Goal: Task Accomplishment & Management: Manage account settings

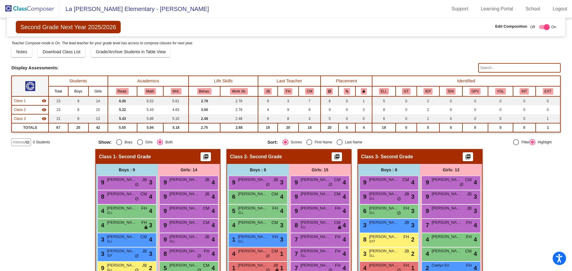
drag, startPoint x: 483, startPoint y: 62, endPoint x: 483, endPoint y: 68, distance: 6.0
click at [483, 63] on div "Display Scores for Years: [DATE] - [DATE] [DATE] - [DATE] Grade/Archive Student…" at bounding box center [285, 93] width 549 height 106
click at [483, 68] on input "text" at bounding box center [519, 68] width 82 height 10
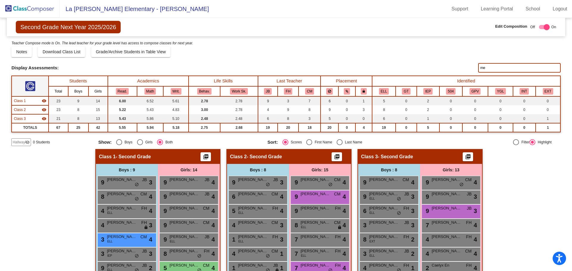
type input "m"
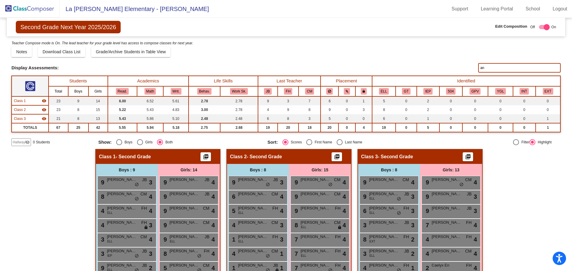
type input "a"
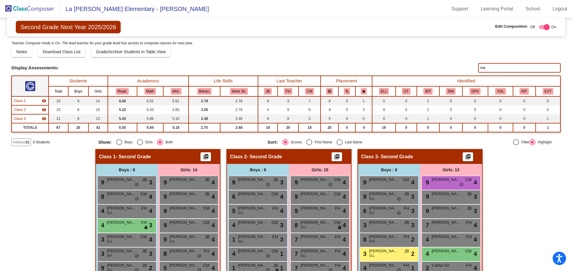
type input "m"
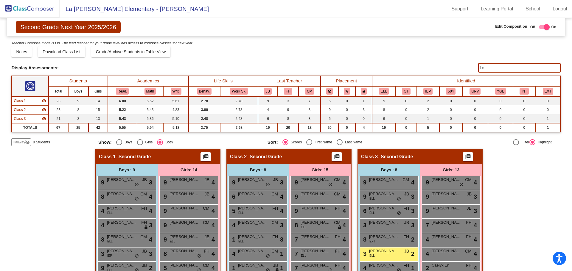
type input "b"
type input "zar"
click at [17, 144] on span "Hallway" at bounding box center [19, 142] width 13 height 5
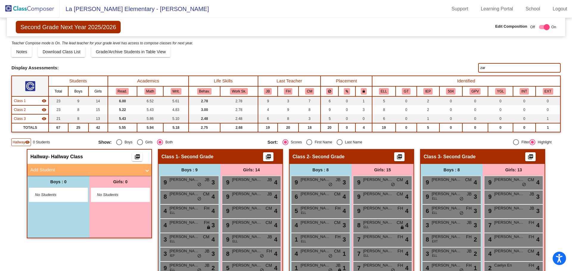
click at [67, 176] on mat-expansion-panel-header "Add Student" at bounding box center [89, 170] width 124 height 12
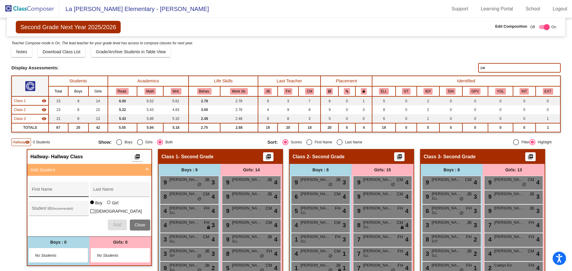
click at [53, 195] on div "First Name" at bounding box center [59, 191] width 54 height 12
type input "Zarah"
type input "m"
type input "Mand"
click at [68, 208] on input "Student Id (Recommended)" at bounding box center [59, 210] width 54 height 5
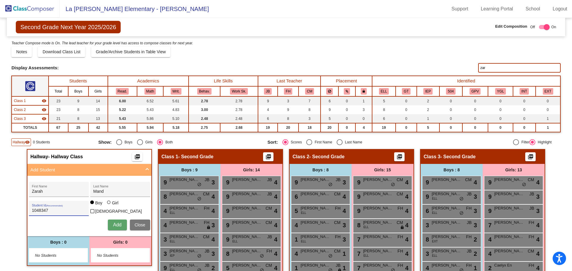
type input "1048347"
drag, startPoint x: 111, startPoint y: 205, endPoint x: 112, endPoint y: 211, distance: 6.6
click at [112, 205] on div "Girl" at bounding box center [115, 203] width 7 height 6
click at [109, 206] on input "Girl" at bounding box center [109, 206] width 0 height 0
radio input "true"
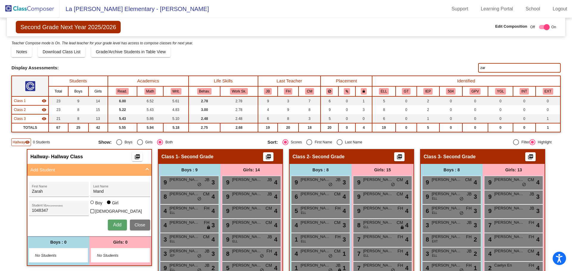
click at [113, 223] on span "Add" at bounding box center [117, 224] width 8 height 5
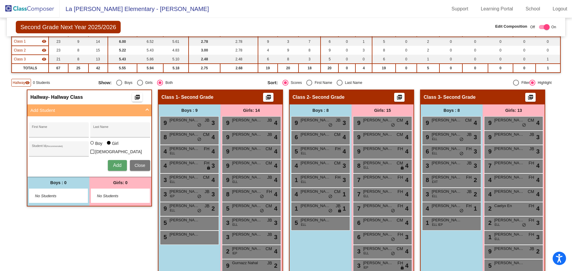
scroll to position [89, 0]
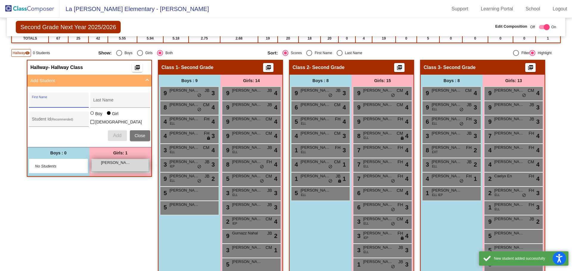
click at [114, 167] on div "[PERSON_NAME] lock do_not_disturb_alt" at bounding box center [120, 165] width 57 height 12
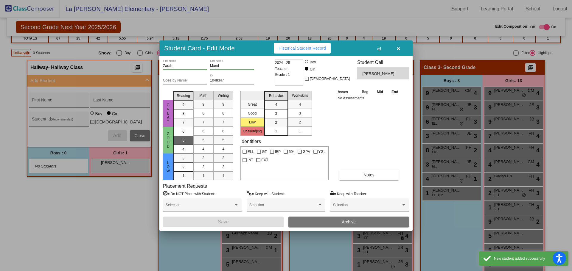
drag, startPoint x: 185, startPoint y: 137, endPoint x: 191, endPoint y: 138, distance: 6.0
click at [185, 136] on div "5" at bounding box center [184, 131] width 12 height 9
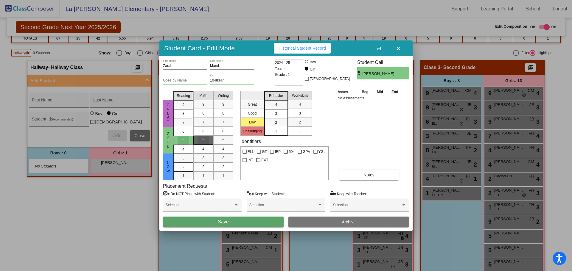
click at [202, 140] on div "5" at bounding box center [203, 140] width 12 height 9
drag, startPoint x: 225, startPoint y: 141, endPoint x: 232, endPoint y: 193, distance: 52.2
click at [224, 145] on mat-selection-list "Writing 9 8 7 6 5 4 3 2 1" at bounding box center [223, 135] width 20 height 92
click at [238, 223] on button "Save" at bounding box center [223, 222] width 121 height 11
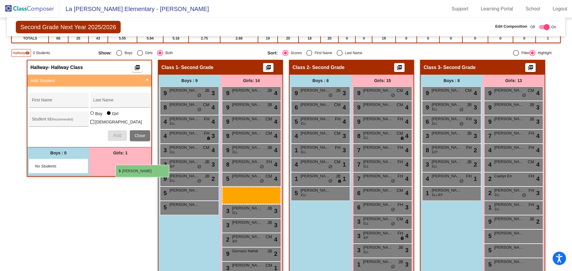
drag, startPoint x: 134, startPoint y: 165, endPoint x: 116, endPoint y: 163, distance: 18.5
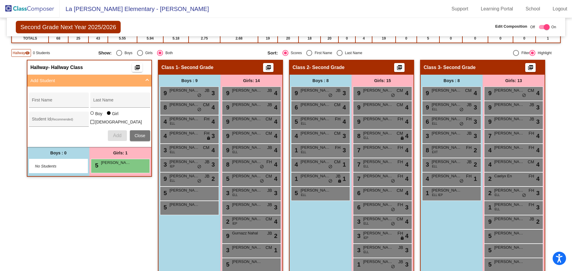
scroll to position [0, 0]
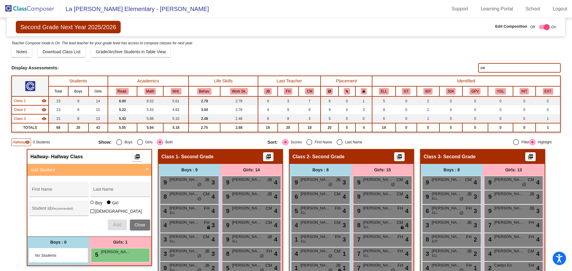
click at [511, 69] on input "zar" at bounding box center [519, 68] width 82 height 10
type input "z"
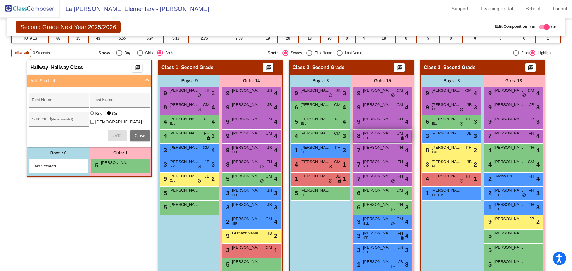
scroll to position [129, 0]
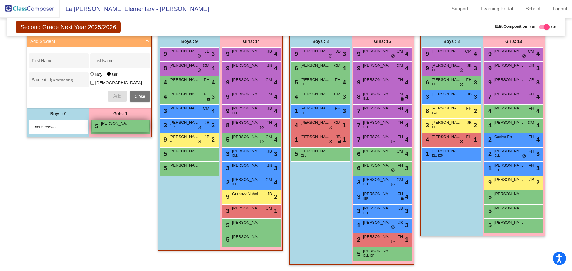
drag, startPoint x: 121, startPoint y: 133, endPoint x: 122, endPoint y: 130, distance: 3.2
click at [122, 131] on div "Girls: 1 5 [PERSON_NAME] lock do_not_disturb_alt" at bounding box center [120, 122] width 62 height 29
click at [122, 130] on div "5 [PERSON_NAME] lock do_not_disturb_alt" at bounding box center [120, 126] width 57 height 12
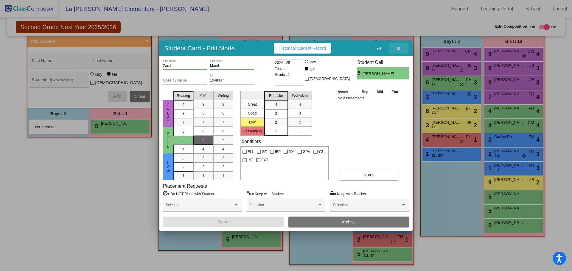
click at [398, 47] on icon "button" at bounding box center [398, 48] width 3 height 4
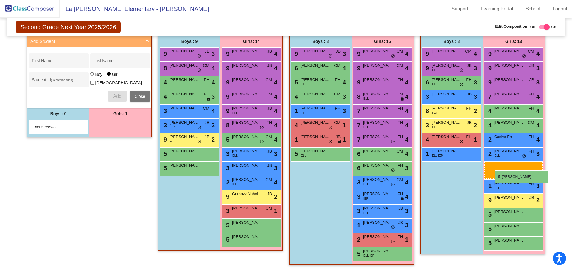
drag, startPoint x: 120, startPoint y: 124, endPoint x: 495, endPoint y: 171, distance: 377.8
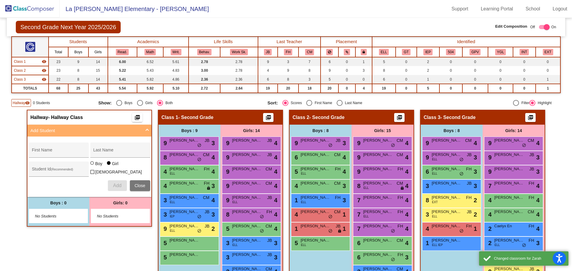
scroll to position [0, 0]
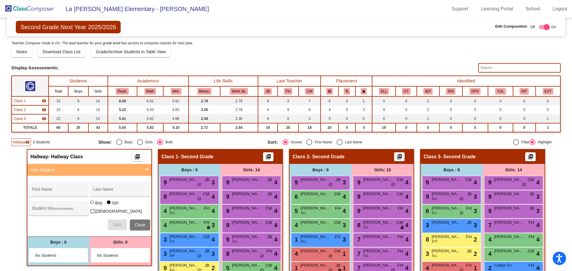
click at [140, 170] on span "Add Student" at bounding box center [88, 170] width 116 height 7
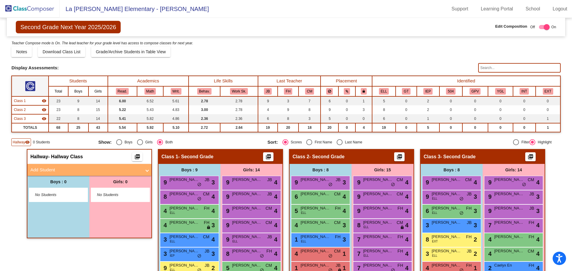
click at [45, 7] on img at bounding box center [30, 9] width 60 height 18
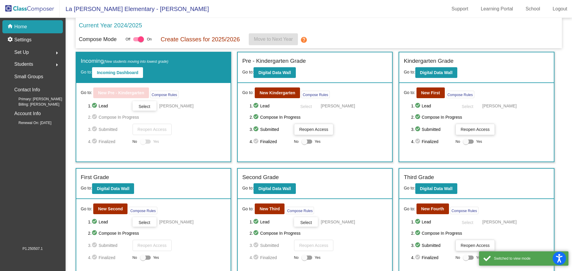
scroll to position [124, 0]
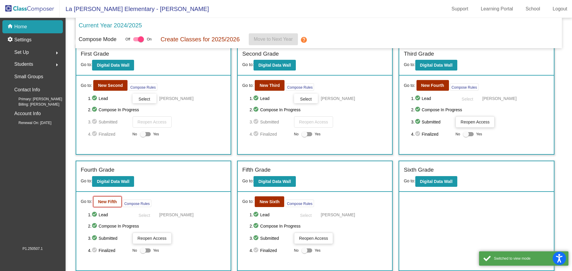
click at [103, 204] on b "New Fifth" at bounding box center [107, 202] width 19 height 5
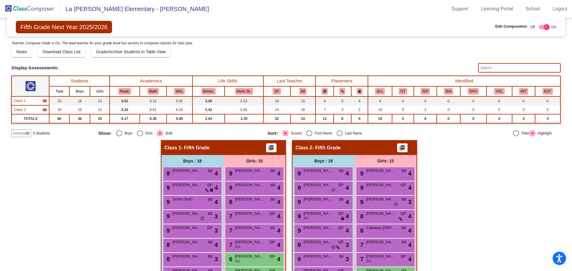
click at [25, 133] on mat-icon "visibility_off" at bounding box center [27, 133] width 5 height 5
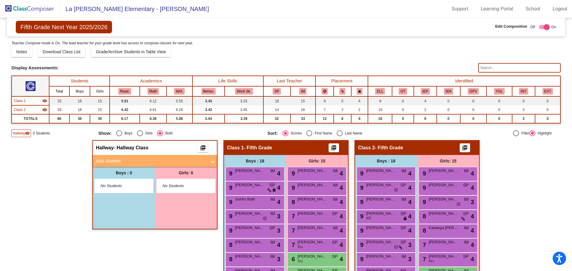
click at [121, 166] on mat-expansion-panel-header "Add Student" at bounding box center [155, 161] width 124 height 12
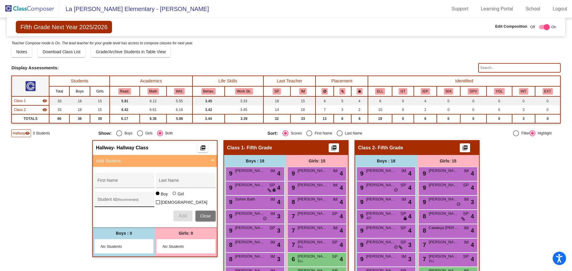
click at [141, 201] on input "Student Id (Recommended)" at bounding box center [124, 202] width 54 height 5
type input "1049102"
click at [164, 185] on div "Last Name" at bounding box center [186, 182] width 54 height 12
type input "[PERSON_NAME]"
click at [125, 180] on div "First Name" at bounding box center [124, 182] width 54 height 12
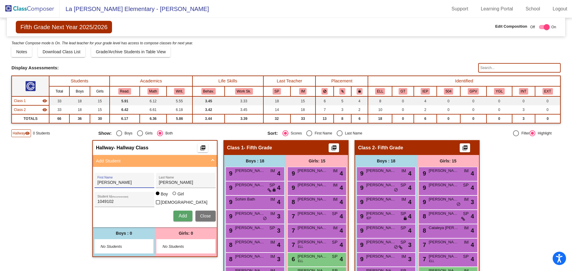
type input "[PERSON_NAME]"
click at [181, 215] on span "Add" at bounding box center [182, 216] width 8 height 5
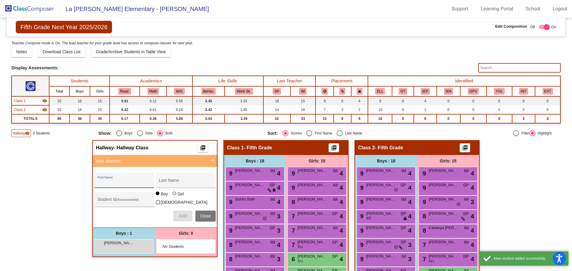
scroll to position [60, 0]
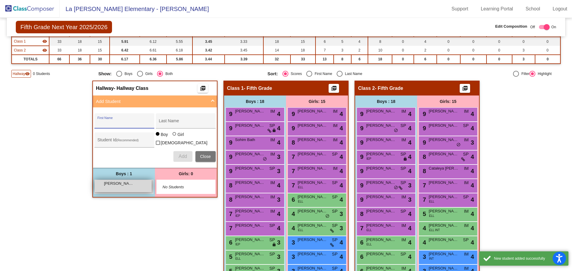
click at [118, 187] on div "[PERSON_NAME] lock do_not_disturb_alt" at bounding box center [123, 186] width 57 height 12
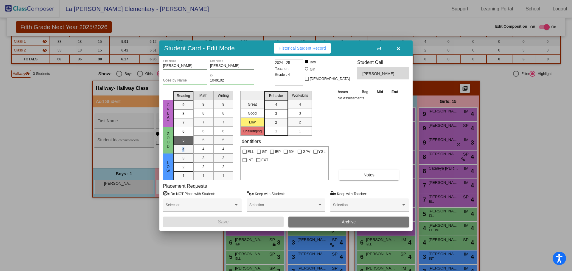
click at [185, 144] on mat-selection-list "Reading 9 8 7 6 5 4 3 2 1" at bounding box center [183, 135] width 20 height 92
click at [203, 142] on span "5" at bounding box center [203, 140] width 2 height 5
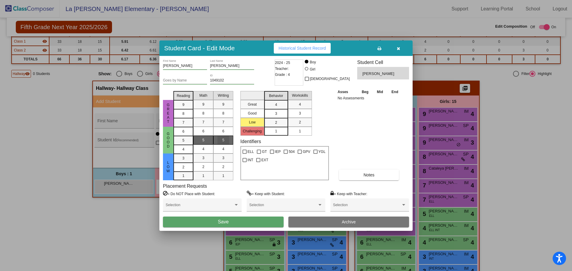
drag, startPoint x: 221, startPoint y: 144, endPoint x: 200, endPoint y: 143, distance: 20.9
click at [220, 144] on div "5" at bounding box center [223, 140] width 12 height 9
click at [186, 136] on div "5" at bounding box center [184, 131] width 12 height 9
click at [242, 222] on button "Save" at bounding box center [223, 222] width 121 height 11
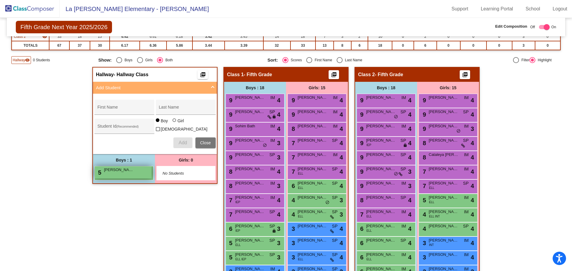
scroll to position [163, 0]
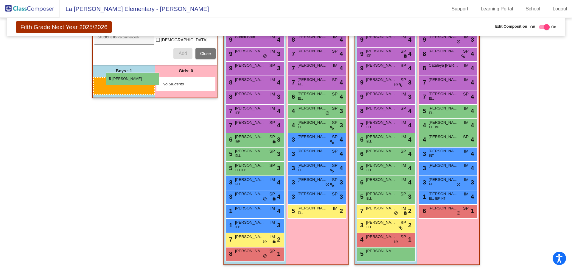
drag, startPoint x: 115, startPoint y: 81, endPoint x: 106, endPoint y: 73, distance: 12.2
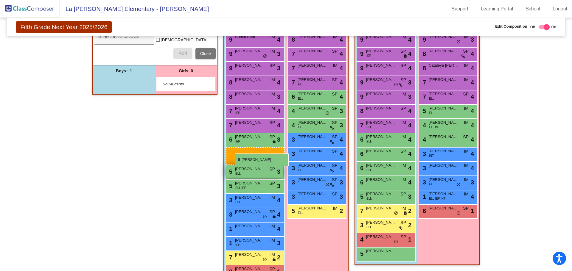
drag, startPoint x: 113, startPoint y: 82, endPoint x: 234, endPoint y: 153, distance: 140.1
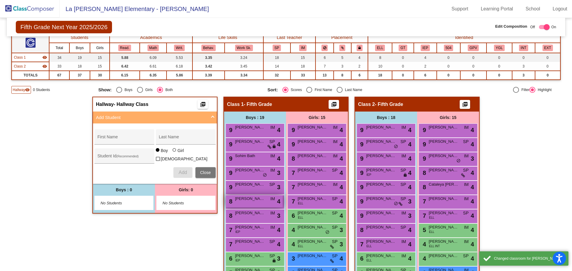
scroll to position [14, 0]
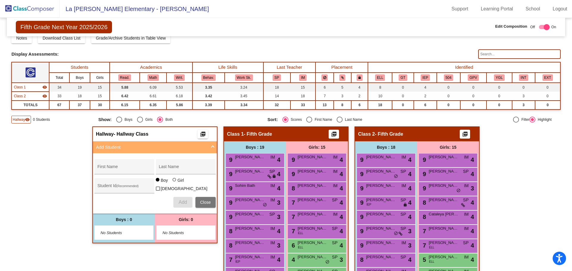
click at [35, 5] on img at bounding box center [30, 9] width 60 height 18
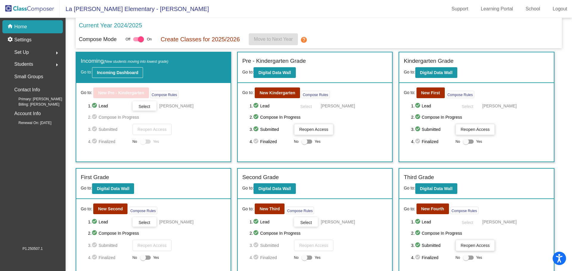
click at [121, 75] on button "Incoming Dashboard" at bounding box center [117, 72] width 51 height 11
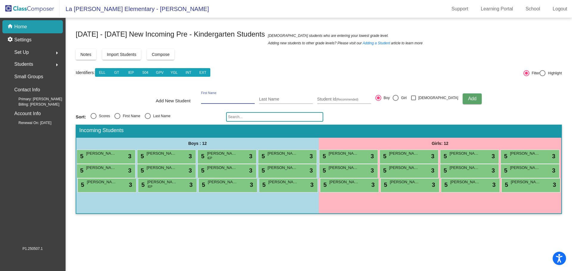
click at [236, 99] on input "First Name" at bounding box center [228, 99] width 54 height 5
type input "[PERSON_NAME]"
type input "1053469"
click at [399, 100] on div at bounding box center [396, 98] width 6 height 6
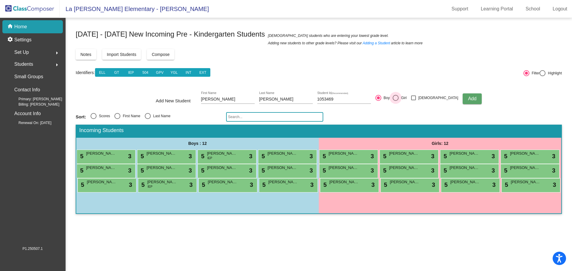
click at [396, 101] on input "Girl" at bounding box center [395, 101] width 0 height 0
radio input "true"
drag, startPoint x: 459, startPoint y: 100, endPoint x: 315, endPoint y: 89, distance: 144.3
click at [468, 100] on span "Add" at bounding box center [472, 98] width 8 height 5
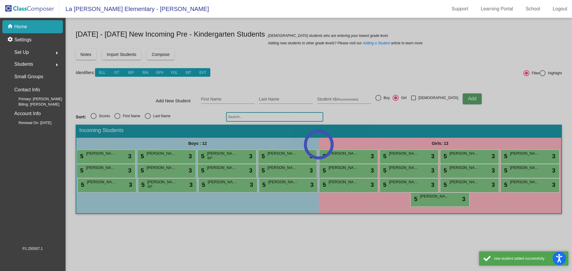
click at [228, 100] on div at bounding box center [319, 144] width 506 height 253
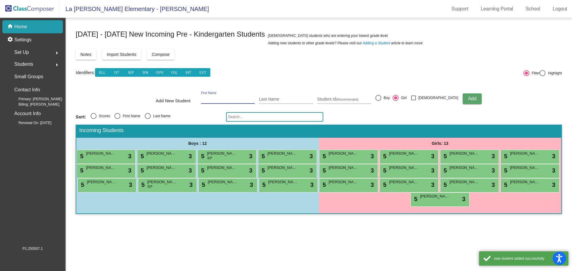
click at [228, 100] on input "First Name" at bounding box center [228, 99] width 54 height 5
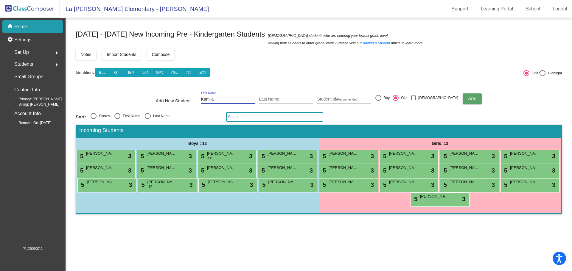
type input "Kamila"
click at [277, 98] on input "Baroon" at bounding box center [286, 99] width 54 height 5
type input "[PERSON_NAME]"
type input "1053470"
click at [463, 99] on button "Add" at bounding box center [472, 99] width 19 height 11
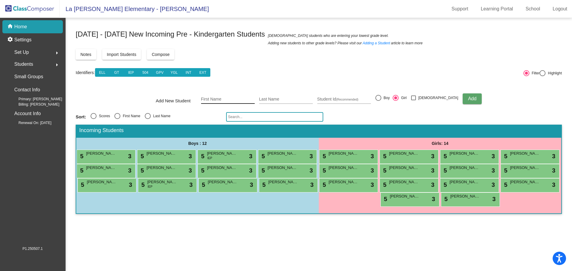
click at [229, 95] on div "First Name" at bounding box center [228, 98] width 54 height 12
type input "Kehlani"
type input "[PERSON_NAME]"
type input "1047392"
click at [468, 100] on span "Add" at bounding box center [472, 98] width 8 height 5
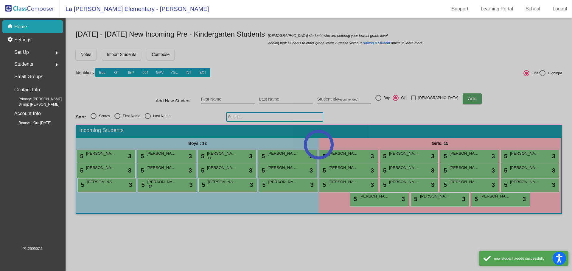
click at [221, 99] on div at bounding box center [319, 144] width 506 height 253
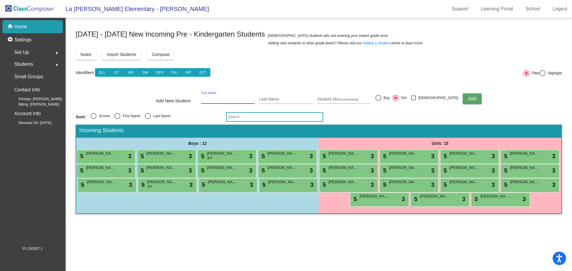
click at [221, 99] on input "First Name" at bounding box center [228, 99] width 54 height 5
type input "[PERSON_NAME]"
type input "1053075"
click at [468, 100] on span "Add" at bounding box center [472, 98] width 8 height 5
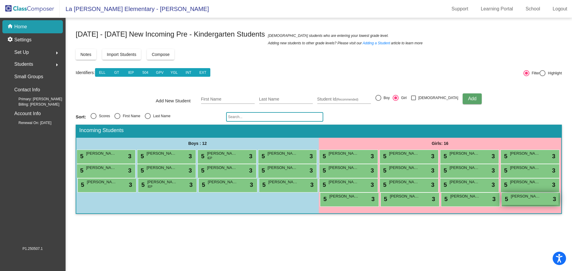
click at [520, 203] on div "5 [PERSON_NAME] lock do_not_disturb_alt 3" at bounding box center [530, 199] width 57 height 12
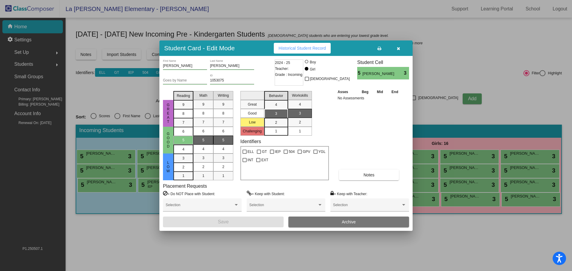
drag, startPoint x: 326, startPoint y: 63, endPoint x: 331, endPoint y: 63, distance: 4.5
click at [329, 63] on div "[PERSON_NAME] First Name [PERSON_NAME] Last Name Goes by Name 1053075 ID 2024 -…" at bounding box center [286, 74] width 246 height 29
click at [309, 62] on div at bounding box center [307, 62] width 5 height 5
click at [307, 65] on input "Boy" at bounding box center [307, 65] width 0 height 0
radio input "true"
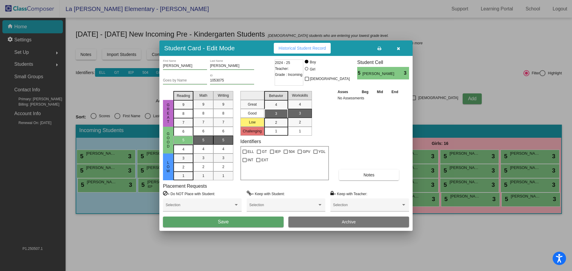
click at [280, 220] on button "Save" at bounding box center [223, 222] width 121 height 11
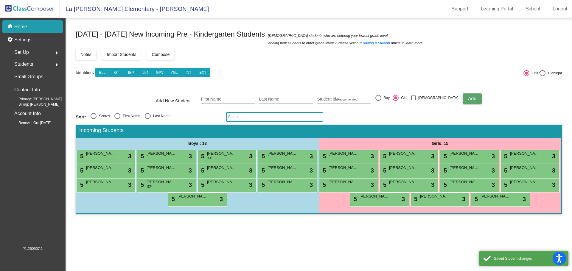
click at [262, 223] on mat-sidenav-content "[DATE] - [DATE] New Incoming Pre - Kindergarten Students New students who are e…" at bounding box center [319, 144] width 506 height 253
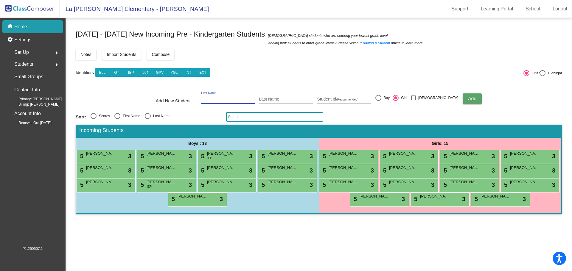
click at [237, 96] on div "First Name" at bounding box center [228, 98] width 54 height 12
type input "[PERSON_NAME]"
type input "Ngoun"
type input "1053076"
click at [390, 97] on div "Boy" at bounding box center [385, 97] width 9 height 5
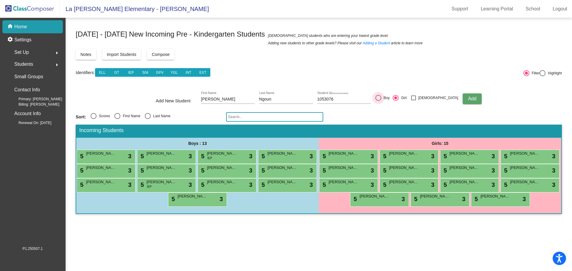
click at [378, 101] on input "Boy" at bounding box center [378, 101] width 0 height 0
radio input "true"
click at [468, 100] on span "Add" at bounding box center [472, 98] width 8 height 5
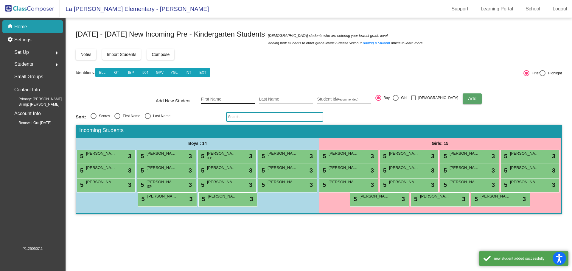
click at [239, 97] on input "First Name" at bounding box center [228, 99] width 54 height 5
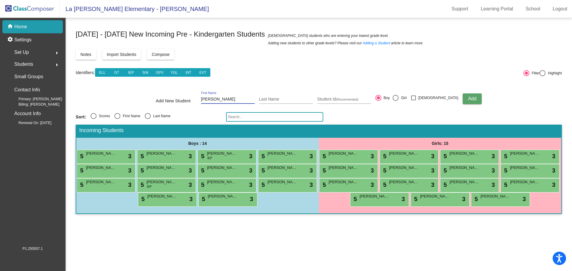
type input "[PERSON_NAME]"
type input "1053985"
click at [467, 104] on button "Add" at bounding box center [472, 99] width 19 height 11
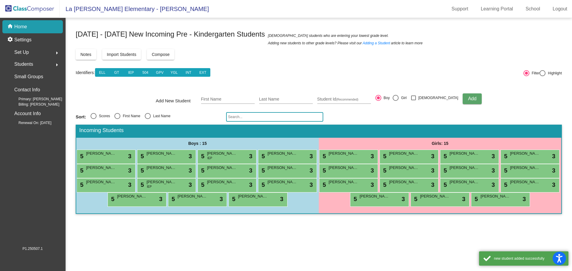
drag, startPoint x: 238, startPoint y: 95, endPoint x: 238, endPoint y: 98, distance: 3.0
click at [238, 98] on input "First Name" at bounding box center [228, 99] width 54 height 5
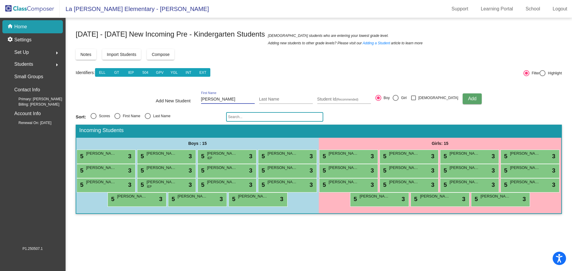
type input "[PERSON_NAME]"
type input "1050545"
click at [468, 100] on span "Add" at bounding box center [472, 98] width 8 height 5
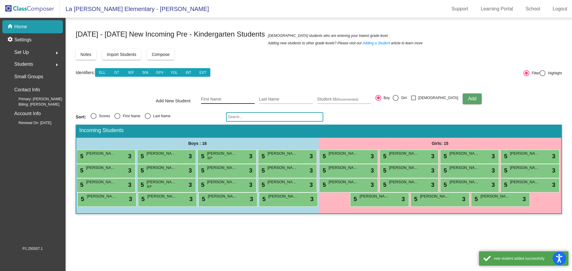
click at [218, 102] on input "First Name" at bounding box center [228, 99] width 54 height 5
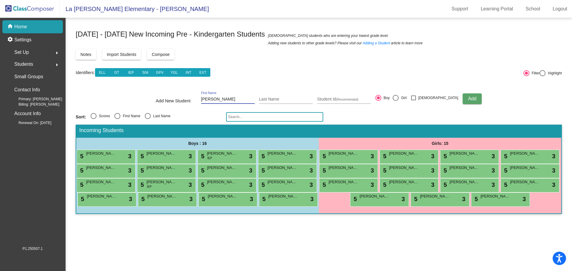
type input "[PERSON_NAME]"
type input "1051552"
drag, startPoint x: 406, startPoint y: 98, endPoint x: 429, endPoint y: 102, distance: 23.9
click at [407, 100] on label "Girl" at bounding box center [400, 98] width 14 height 6
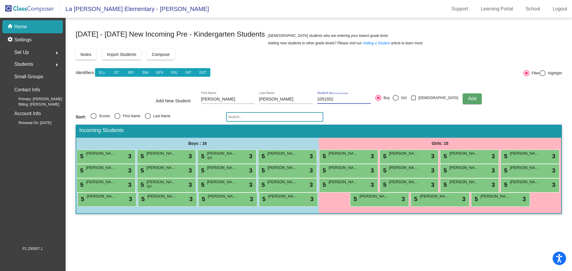
click at [396, 101] on input "Girl" at bounding box center [395, 101] width 0 height 0
radio input "true"
drag, startPoint x: 459, startPoint y: 99, endPoint x: 432, endPoint y: 102, distance: 27.0
click at [468, 99] on span "Add" at bounding box center [472, 98] width 8 height 5
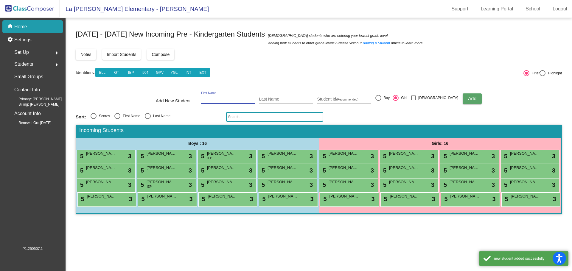
click at [241, 102] on input "First Name" at bounding box center [228, 99] width 54 height 5
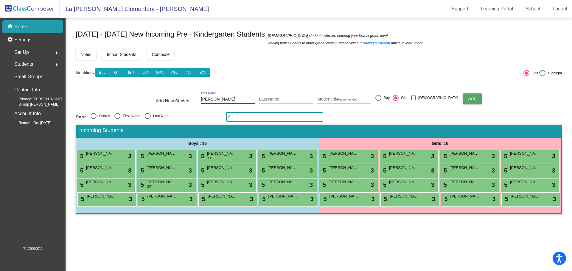
type input "[PERSON_NAME]"
type input "1053072"
click at [468, 101] on span "Add" at bounding box center [472, 98] width 8 height 5
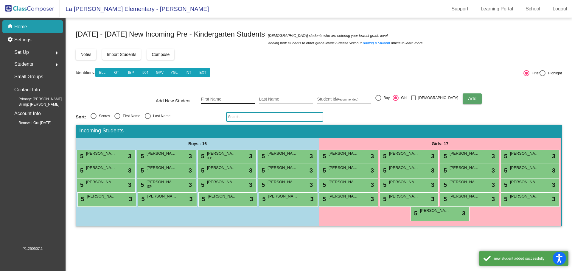
click at [228, 98] on div "First Name" at bounding box center [228, 98] width 54 height 12
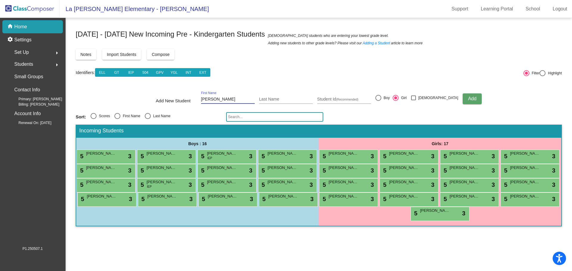
type input "[PERSON_NAME]"
type input "Yesui"
click at [337, 98] on input "Student Id (Recommended)" at bounding box center [344, 99] width 54 height 5
type input "1051547"
drag, startPoint x: 392, startPoint y: 95, endPoint x: 389, endPoint y: 97, distance: 3.6
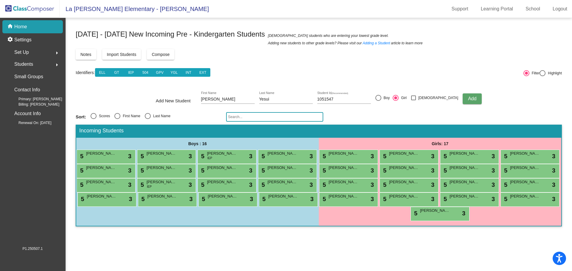
click at [391, 95] on div "Add New Student [PERSON_NAME] First Name Yesui Last Name 1051547 Student Id (Re…" at bounding box center [319, 98] width 326 height 21
drag, startPoint x: 387, startPoint y: 98, endPoint x: 396, endPoint y: 99, distance: 8.8
click at [381, 98] on div at bounding box center [378, 98] width 6 height 6
click at [378, 101] on input "Boy" at bounding box center [378, 101] width 0 height 0
radio input "true"
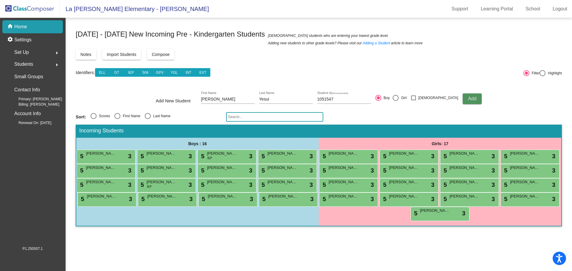
click at [463, 96] on button "Add" at bounding box center [472, 99] width 19 height 11
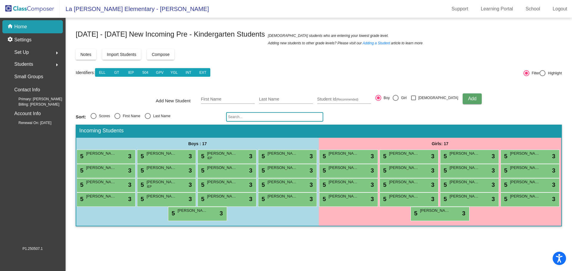
click at [96, 9] on span "La [PERSON_NAME] Elementary - [PERSON_NAME]" at bounding box center [134, 9] width 149 height 10
click at [80, 9] on span "La [PERSON_NAME] Elementary - [PERSON_NAME]" at bounding box center [134, 9] width 149 height 10
click at [44, 9] on img at bounding box center [30, 9] width 60 height 18
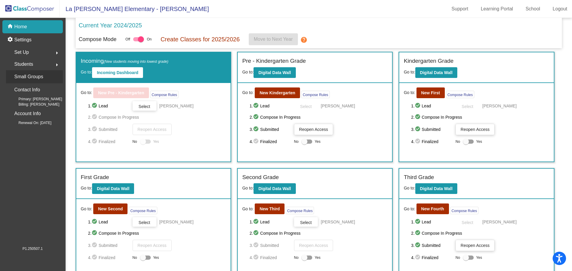
click at [31, 76] on p "Small Groups" at bounding box center [28, 77] width 29 height 8
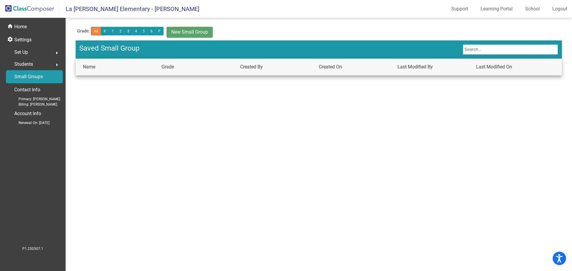
click at [31, 66] on span "Students" at bounding box center [23, 64] width 19 height 8
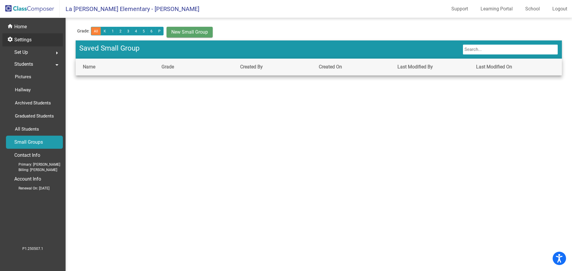
click at [29, 39] on p "Settings" at bounding box center [22, 39] width 17 height 7
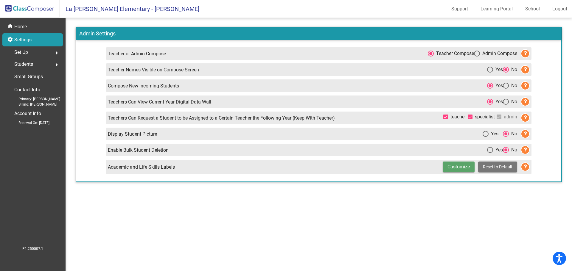
click at [35, 54] on div "Set Up arrow_right" at bounding box center [34, 52] width 57 height 12
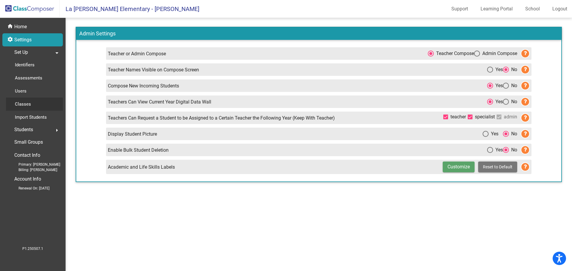
click at [43, 101] on link "Classes" at bounding box center [34, 104] width 57 height 13
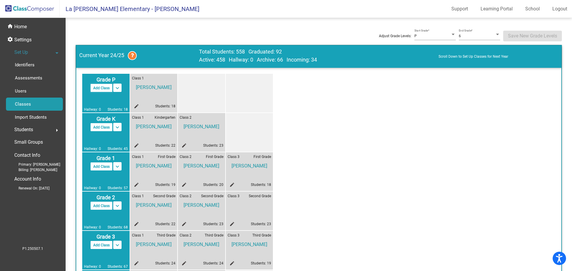
click at [102, 88] on button "Add Class" at bounding box center [101, 88] width 22 height 9
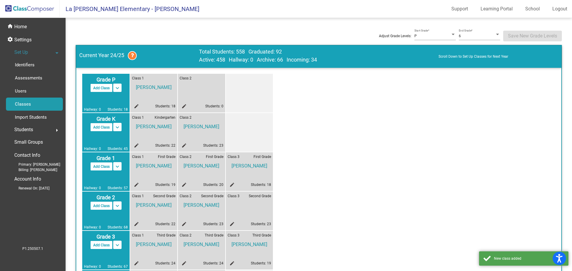
click at [180, 103] on div "Class 2 edit Students: 0" at bounding box center [201, 93] width 47 height 39
click at [186, 105] on mat-icon "edit" at bounding box center [183, 107] width 7 height 7
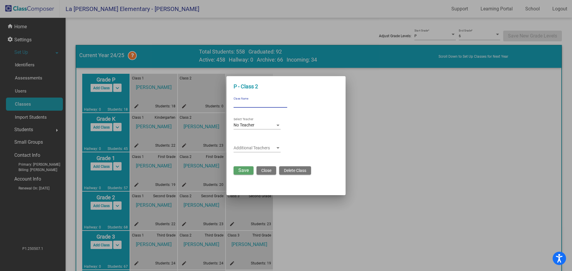
drag, startPoint x: 235, startPoint y: 104, endPoint x: 244, endPoint y: 106, distance: 9.6
click at [235, 104] on input "Class Name" at bounding box center [261, 104] width 54 height 4
click at [262, 129] on div "No Teacher Select Teacher" at bounding box center [257, 124] width 47 height 12
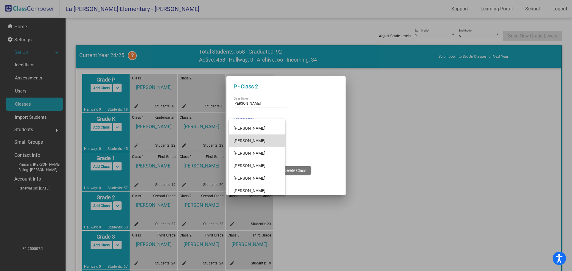
click at [263, 143] on span "[PERSON_NAME]" at bounding box center [257, 141] width 47 height 13
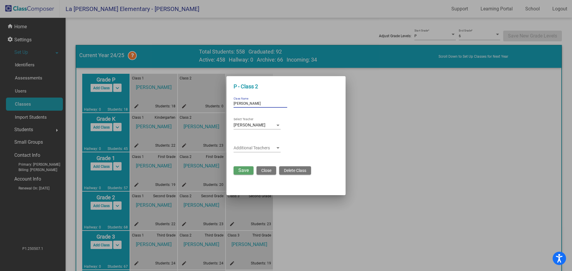
drag, startPoint x: 267, startPoint y: 104, endPoint x: 230, endPoint y: 102, distance: 36.7
click at [231, 102] on mat-dialog-container "P - Class 2 [PERSON_NAME] Class Name [PERSON_NAME] Select Teacher Additional Te…" at bounding box center [285, 135] width 119 height 119
type input "TK"
click at [245, 174] on button "Save" at bounding box center [244, 170] width 20 height 8
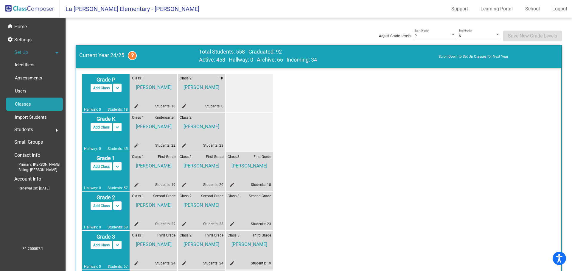
scroll to position [30, 0]
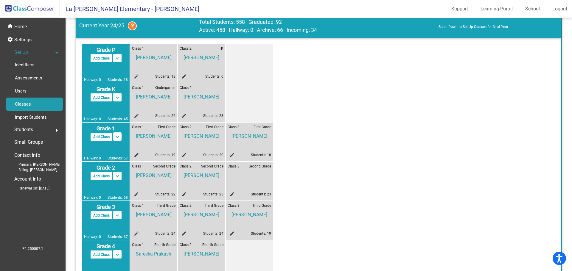
click at [183, 154] on mat-icon "edit" at bounding box center [183, 155] width 7 height 7
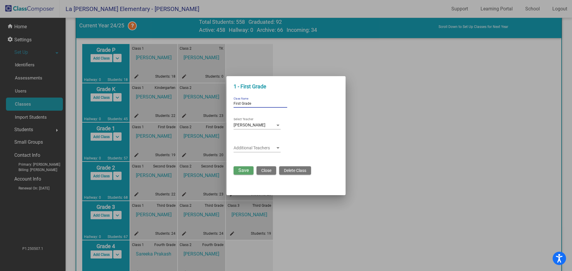
click at [263, 104] on input "First Grade" at bounding box center [261, 104] width 54 height 4
click at [270, 124] on div "[PERSON_NAME]" at bounding box center [255, 125] width 42 height 5
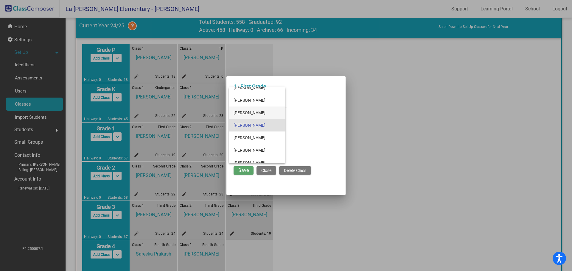
scroll to position [0, 0]
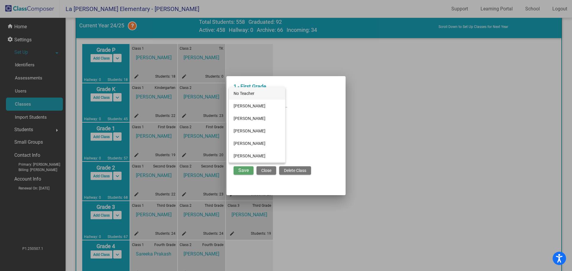
click at [258, 93] on span "No Teacher" at bounding box center [257, 93] width 47 height 13
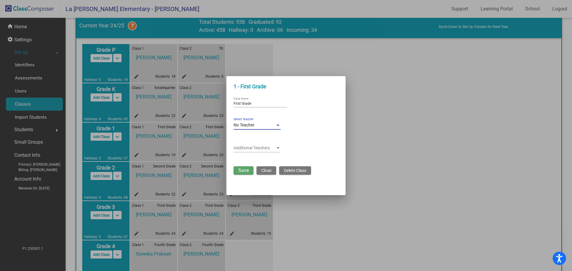
click at [270, 172] on span "Close" at bounding box center [266, 170] width 10 height 5
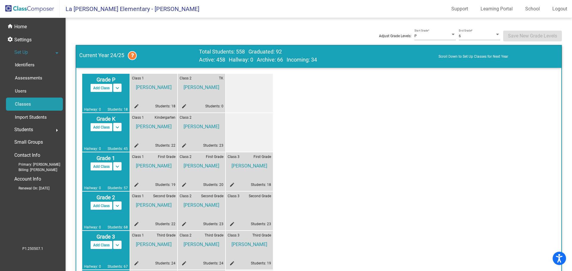
click at [184, 108] on mat-icon "edit" at bounding box center [183, 107] width 7 height 7
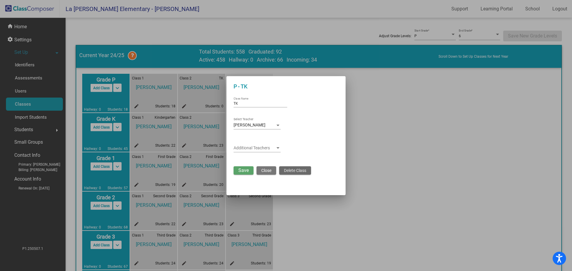
click at [295, 173] on span "Delete Class" at bounding box center [295, 170] width 22 height 5
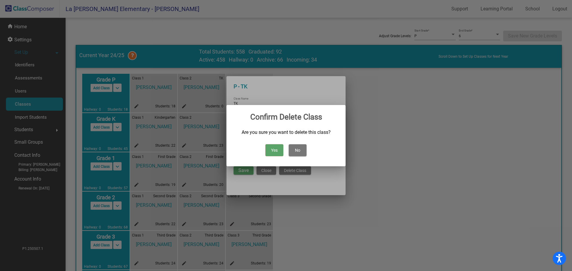
click at [273, 149] on button "Yes" at bounding box center [274, 150] width 18 height 12
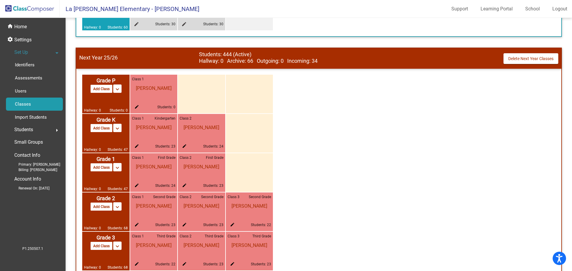
scroll to position [387, 0]
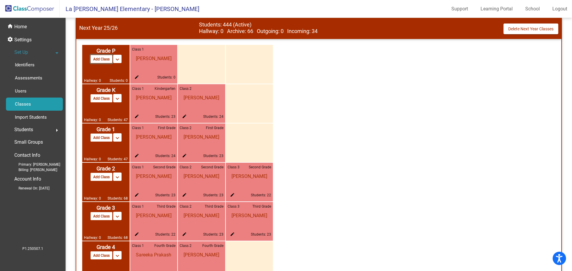
click at [101, 59] on button "Add Class" at bounding box center [101, 59] width 22 height 9
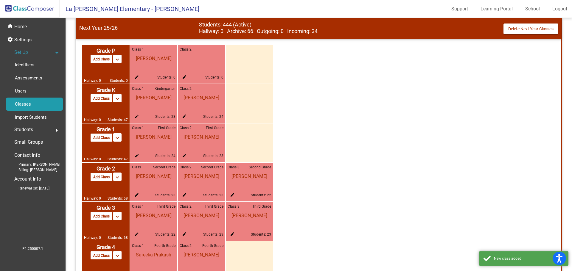
click at [185, 76] on mat-icon "edit" at bounding box center [183, 78] width 7 height 7
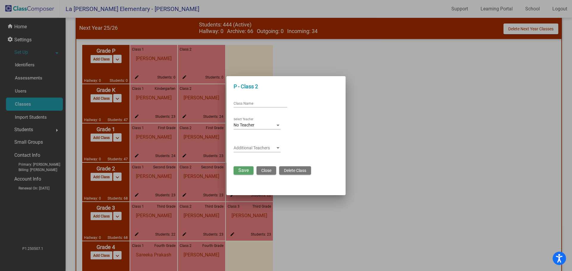
click at [256, 127] on div "No Teacher" at bounding box center [255, 125] width 42 height 5
click at [264, 144] on span "[PERSON_NAME]" at bounding box center [257, 141] width 47 height 13
click at [245, 102] on input "Class Name" at bounding box center [261, 104] width 54 height 4
type input "TK"
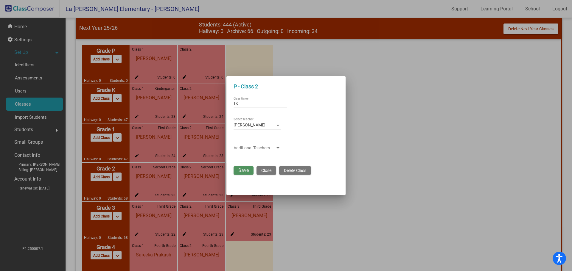
click at [247, 170] on span "Save" at bounding box center [243, 171] width 10 height 6
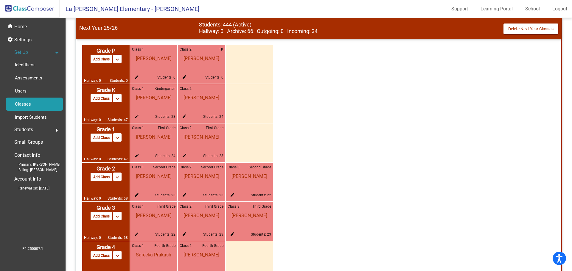
scroll to position [417, 0]
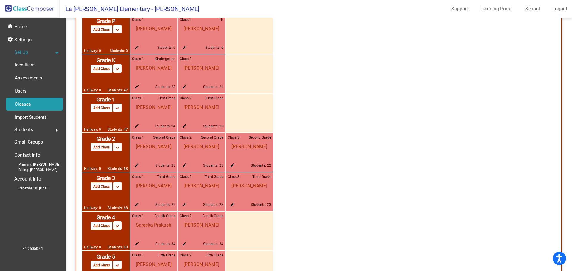
click at [183, 124] on mat-icon "edit" at bounding box center [183, 127] width 7 height 7
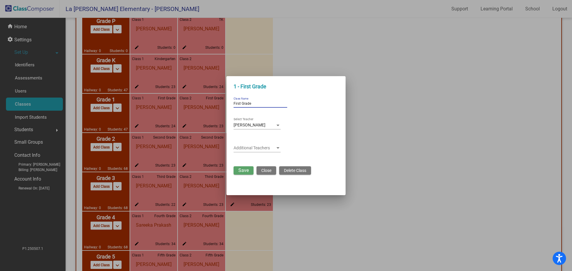
click at [253, 104] on input "First Grade" at bounding box center [261, 104] width 54 height 4
click at [245, 124] on span "[PERSON_NAME]" at bounding box center [250, 125] width 32 height 5
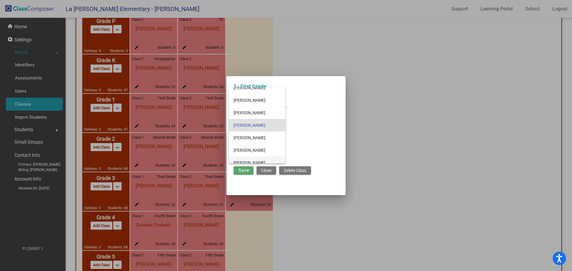
scroll to position [13, 0]
click at [257, 121] on span "[PERSON_NAME]" at bounding box center [257, 117] width 47 height 13
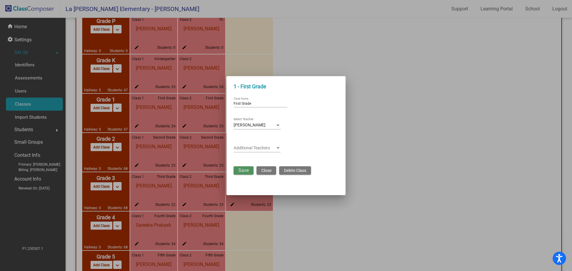
click at [242, 169] on span "Save" at bounding box center [243, 171] width 10 height 6
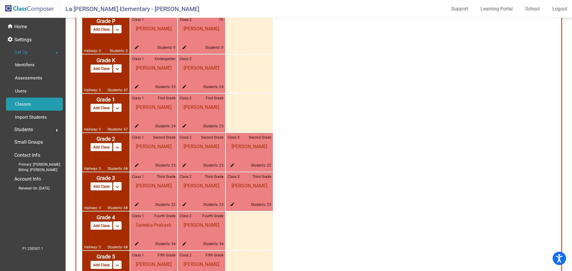
click at [234, 163] on mat-icon "edit" at bounding box center [231, 166] width 7 height 7
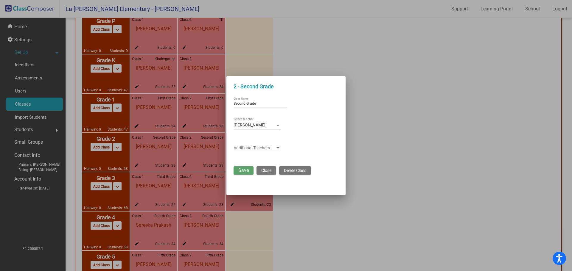
click at [253, 121] on div "[PERSON_NAME] Select Teacher" at bounding box center [257, 124] width 47 height 12
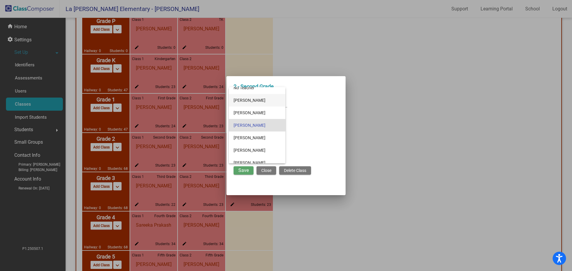
scroll to position [0, 0]
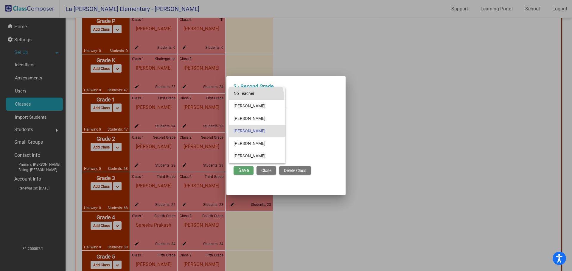
click at [255, 96] on span "No Teacher" at bounding box center [257, 93] width 47 height 13
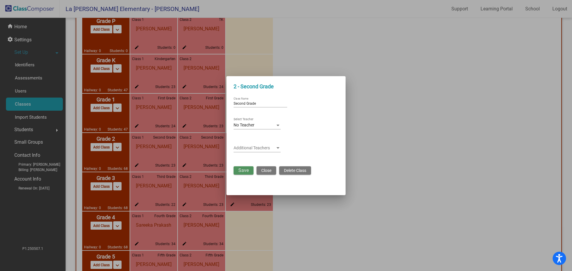
drag, startPoint x: 246, startPoint y: 171, endPoint x: 283, endPoint y: 168, distance: 37.6
click at [245, 171] on span "Save" at bounding box center [243, 171] width 10 height 6
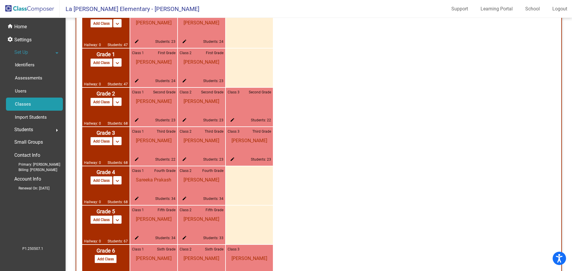
scroll to position [492, 0]
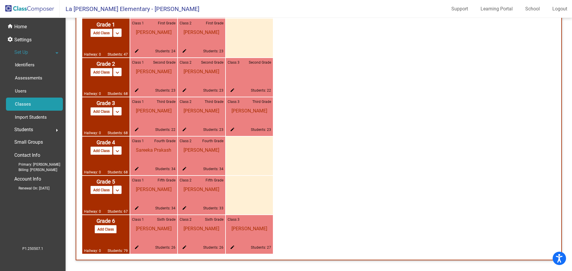
click at [232, 89] on mat-icon "edit" at bounding box center [231, 91] width 7 height 7
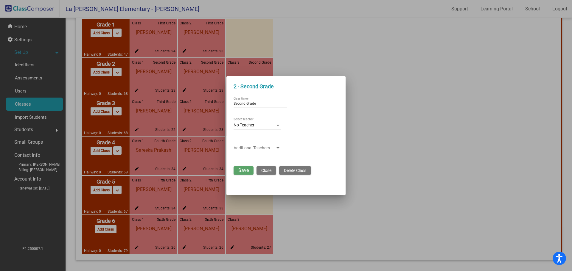
click at [259, 122] on div "No Teacher Select Teacher" at bounding box center [257, 124] width 47 height 12
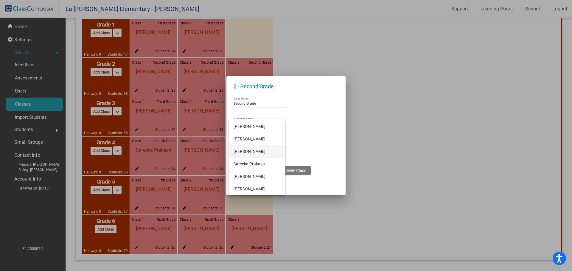
scroll to position [0, 0]
click at [311, 121] on div at bounding box center [286, 135] width 572 height 271
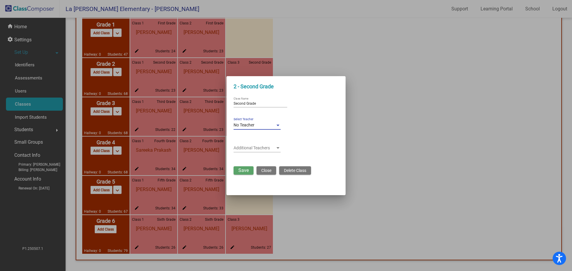
click at [260, 127] on div "No Teacher" at bounding box center [255, 125] width 42 height 5
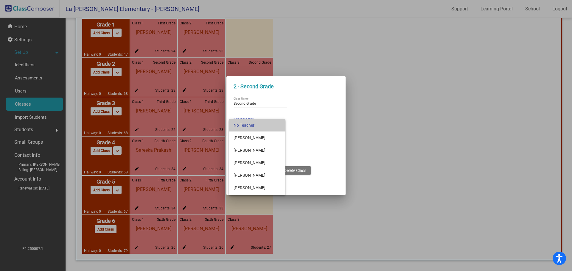
click at [264, 124] on span "No Teacher" at bounding box center [257, 125] width 47 height 13
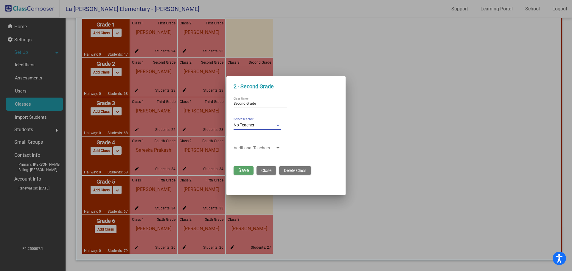
click at [245, 171] on span "Save" at bounding box center [243, 171] width 10 height 6
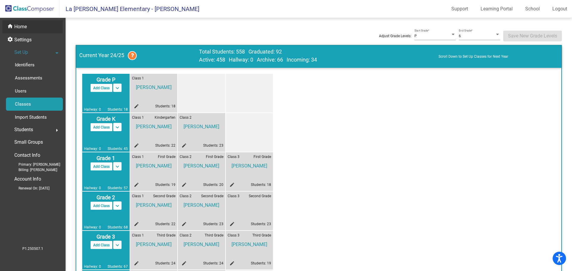
click at [35, 26] on div "home Home" at bounding box center [32, 26] width 60 height 13
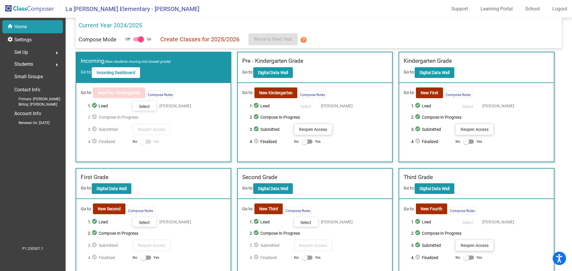
click at [313, 143] on label "Yes" at bounding box center [311, 141] width 19 height 7
click at [305, 144] on input "Yes" at bounding box center [304, 144] width 0 height 0
checkbox input "true"
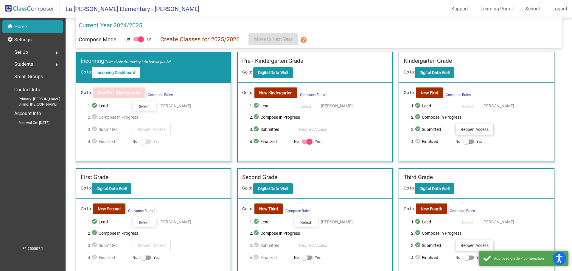
click at [469, 145] on label "Yes" at bounding box center [472, 141] width 19 height 7
click at [466, 144] on input "Yes" at bounding box center [466, 144] width 0 height 0
checkbox input "true"
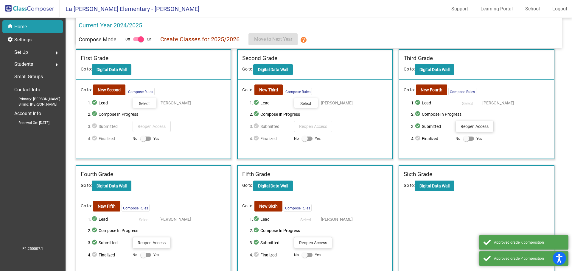
scroll to position [124, 0]
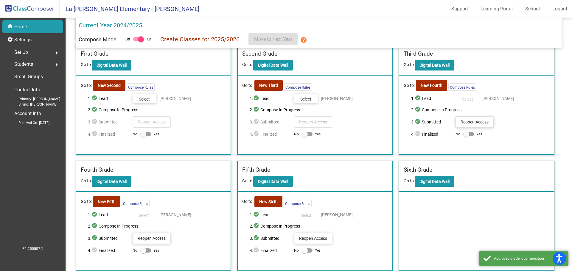
click at [154, 136] on span "Yes" at bounding box center [156, 134] width 6 height 7
click at [143, 136] on input "Yes" at bounding box center [143, 136] width 0 height 0
checkbox input "true"
click at [312, 135] on label "Yes" at bounding box center [311, 134] width 19 height 7
click at [305, 136] on input "Yes" at bounding box center [304, 136] width 0 height 0
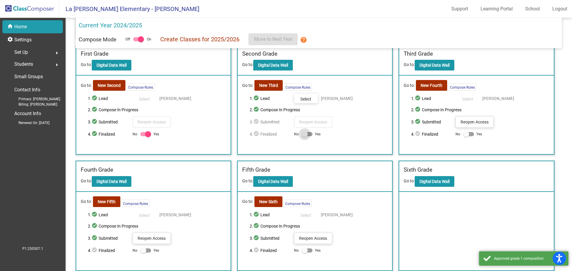
checkbox input "true"
click at [471, 135] on div at bounding box center [468, 134] width 11 height 4
click at [466, 136] on input "Yes" at bounding box center [466, 136] width 0 height 0
checkbox input "true"
drag, startPoint x: 150, startPoint y: 250, endPoint x: 160, endPoint y: 251, distance: 10.3
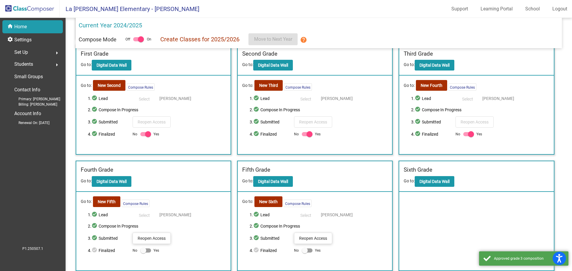
click at [150, 250] on div at bounding box center [145, 251] width 11 height 4
click at [143, 253] on input "Yes" at bounding box center [143, 253] width 0 height 0
checkbox input "true"
click at [312, 253] on label "Yes" at bounding box center [311, 250] width 19 height 7
click at [305, 253] on input "Yes" at bounding box center [304, 253] width 0 height 0
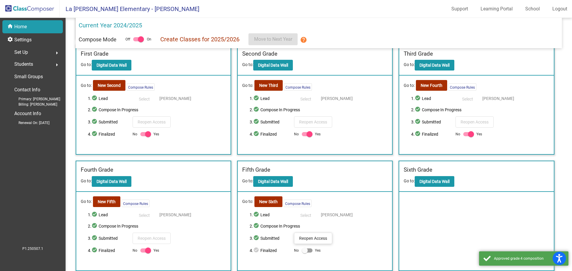
checkbox input "true"
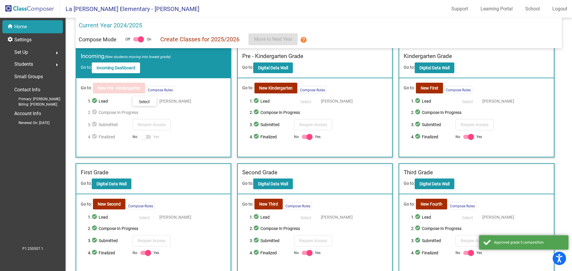
scroll to position [0, 0]
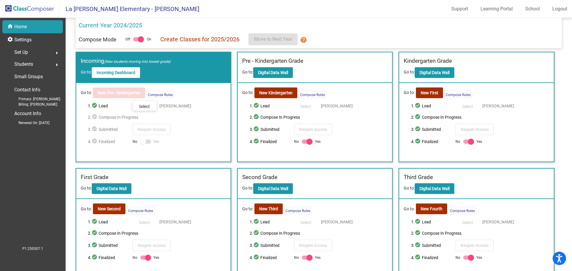
click at [145, 140] on div at bounding box center [143, 142] width 6 height 6
click at [154, 96] on button "Compose Rules" at bounding box center [160, 94] width 28 height 7
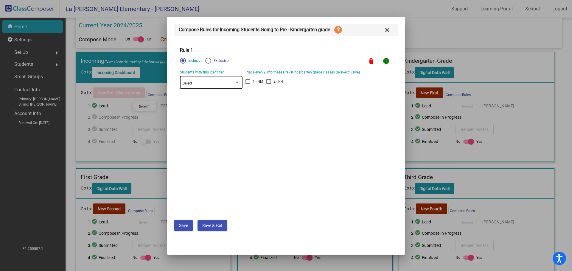
click at [219, 84] on div "Select" at bounding box center [209, 84] width 52 height 4
click at [323, 127] on div at bounding box center [286, 135] width 572 height 271
click at [186, 225] on span "Save" at bounding box center [183, 225] width 9 height 5
click at [180, 225] on span "Save" at bounding box center [183, 225] width 9 height 5
click at [385, 29] on mat-icon "close" at bounding box center [387, 30] width 7 height 7
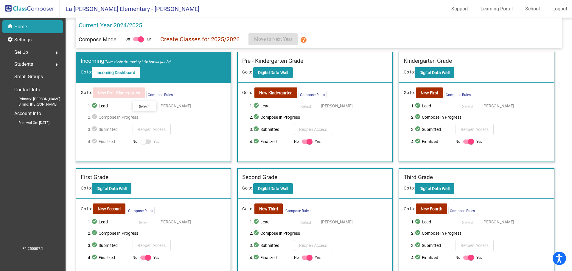
click at [309, 41] on link "help" at bounding box center [304, 39] width 12 height 12
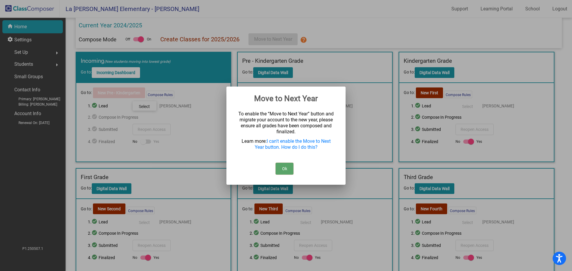
click at [284, 168] on button "Ok" at bounding box center [285, 169] width 18 height 12
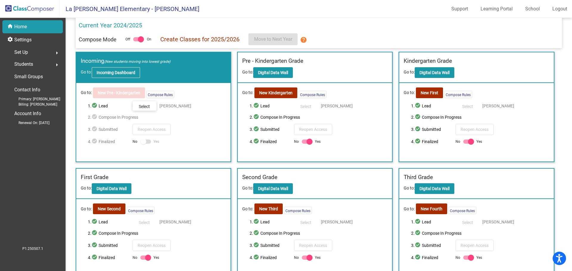
click at [127, 75] on button "Incoming Dashboard" at bounding box center [116, 72] width 48 height 11
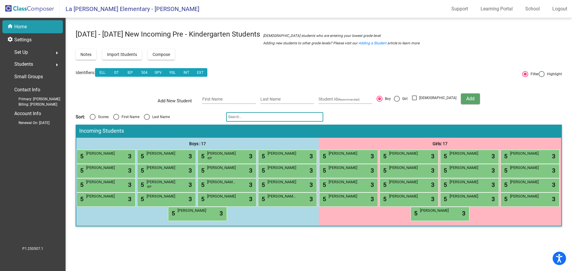
click at [35, 10] on img at bounding box center [30, 9] width 60 height 18
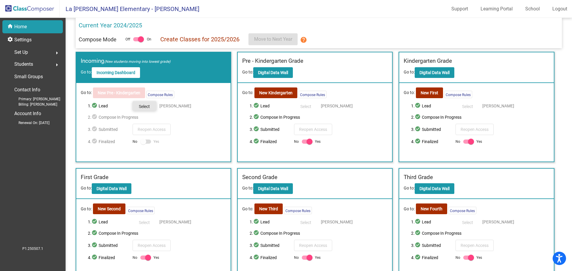
click at [143, 104] on button "Select" at bounding box center [145, 106] width 24 height 10
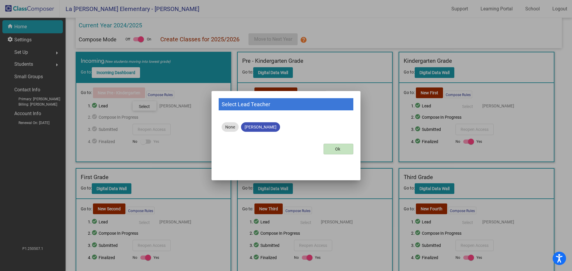
click at [220, 130] on mat-dialog-container "Select Lead Teacher None [PERSON_NAME] Ok" at bounding box center [285, 135] width 149 height 89
click at [223, 128] on mat-chip "None" at bounding box center [230, 127] width 17 height 10
click at [343, 152] on button "Ok" at bounding box center [338, 149] width 30 height 11
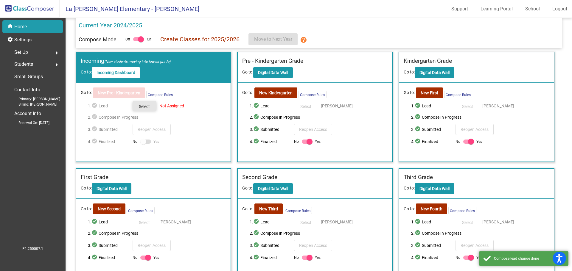
click at [143, 110] on button "Select" at bounding box center [145, 106] width 24 height 10
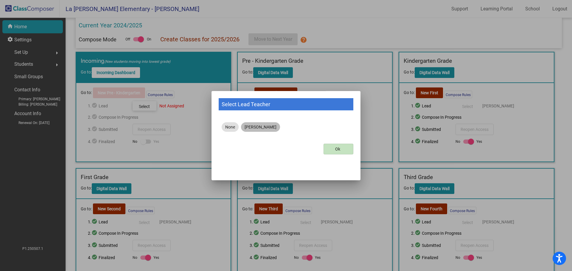
click at [261, 130] on mat-chip "[PERSON_NAME]" at bounding box center [260, 127] width 39 height 10
drag, startPoint x: 332, startPoint y: 150, endPoint x: 321, endPoint y: 149, distance: 10.7
click at [332, 150] on button "Ok" at bounding box center [338, 149] width 30 height 11
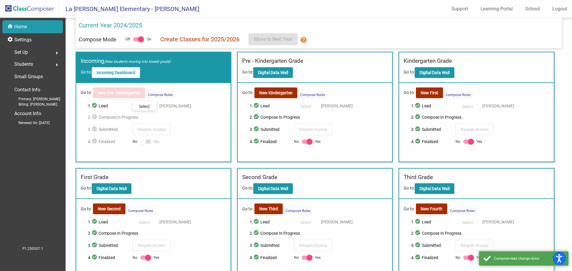
click at [97, 118] on mat-icon "check_circle" at bounding box center [94, 117] width 7 height 7
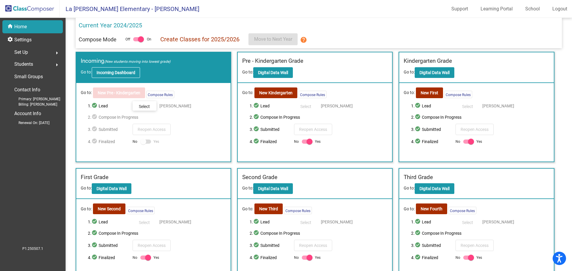
click at [127, 75] on b "Incoming Dashboard" at bounding box center [115, 72] width 39 height 5
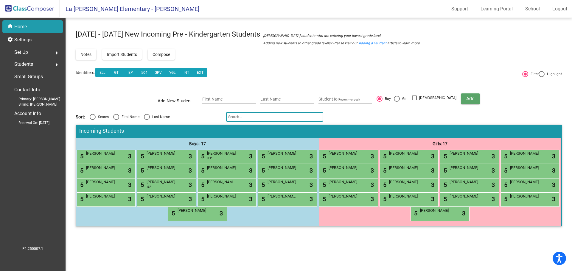
click at [25, 28] on p "Home" at bounding box center [20, 26] width 13 height 7
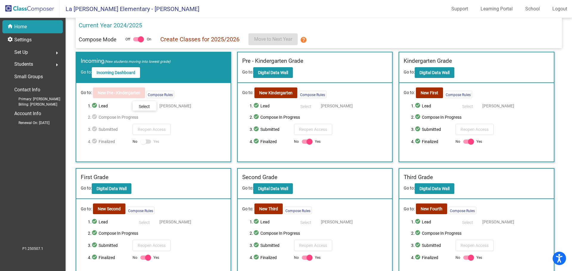
click at [147, 140] on div at bounding box center [145, 142] width 11 height 4
click at [303, 39] on mat-icon "help" at bounding box center [303, 39] width 7 height 7
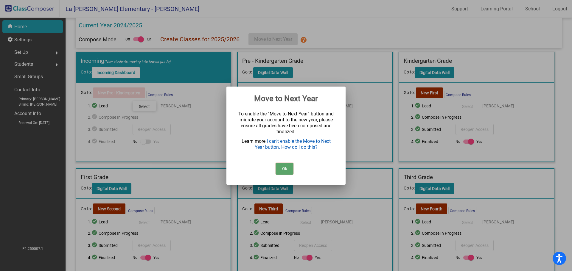
click at [306, 141] on link "I can't enable the Move to Next Year button. How do I do this?" at bounding box center [293, 144] width 76 height 12
click at [289, 169] on button "Ok" at bounding box center [285, 169] width 18 height 12
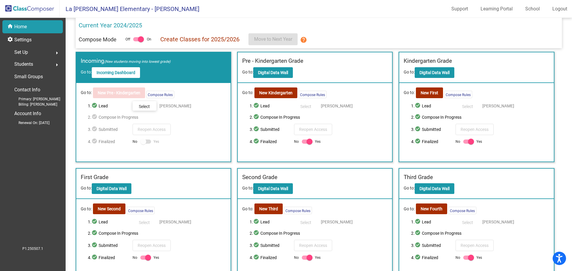
click at [21, 5] on img at bounding box center [30, 9] width 60 height 18
click at [33, 42] on div "settings Settings" at bounding box center [32, 39] width 60 height 13
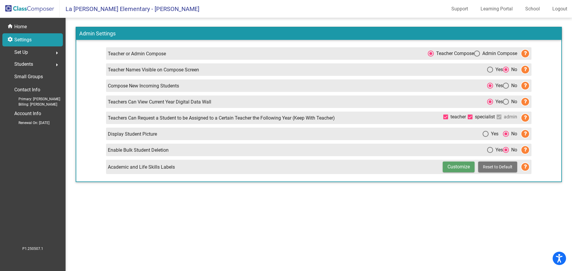
click at [35, 54] on div "Set Up arrow_right" at bounding box center [34, 52] width 57 height 12
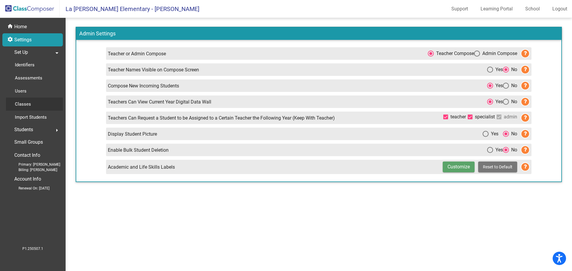
click at [42, 109] on link "Classes" at bounding box center [34, 104] width 57 height 13
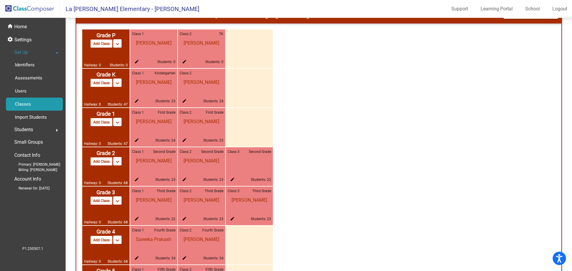
scroll to position [492, 0]
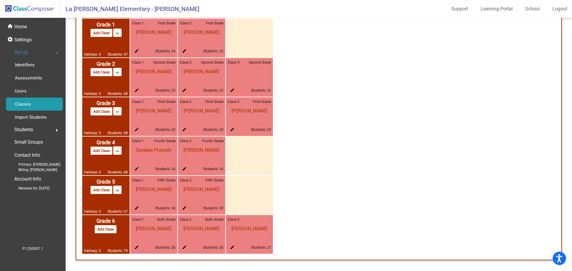
click at [229, 90] on mat-icon "edit" at bounding box center [231, 91] width 7 height 7
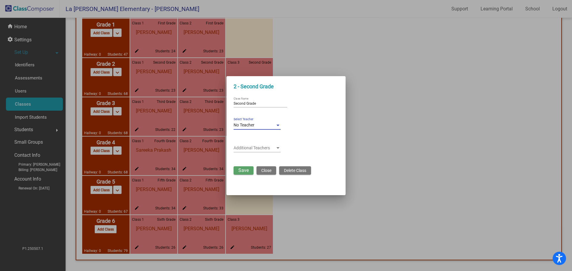
click at [270, 123] on div "No Teacher" at bounding box center [255, 125] width 42 height 5
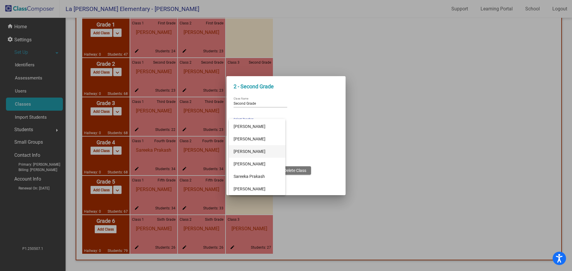
scroll to position [161, 0]
click at [331, 151] on div at bounding box center [286, 135] width 572 height 271
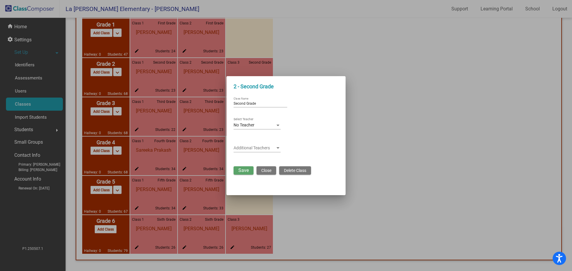
click at [264, 172] on span "Close" at bounding box center [266, 170] width 10 height 5
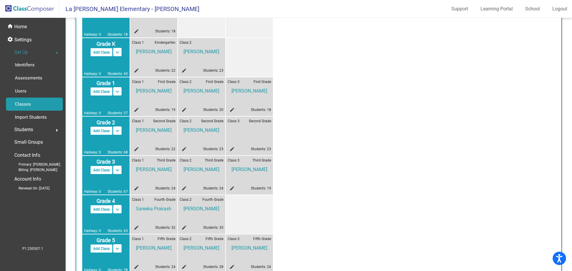
scroll to position [0, 0]
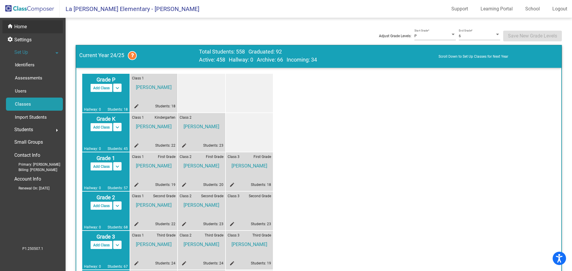
click at [22, 24] on p "Home" at bounding box center [20, 26] width 13 height 7
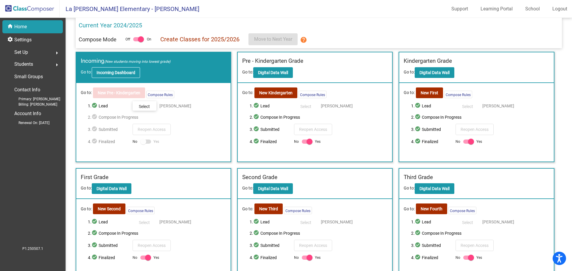
click at [112, 71] on b "Incoming Dashboard" at bounding box center [115, 72] width 39 height 5
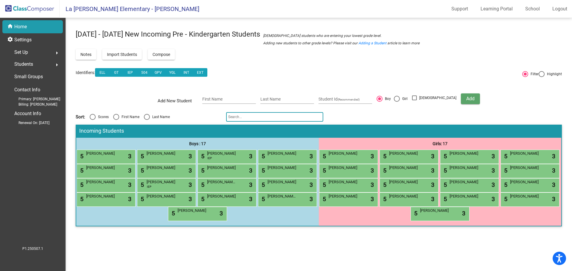
click at [79, 10] on span "La [PERSON_NAME] Elementary - [PERSON_NAME]" at bounding box center [130, 9] width 140 height 10
click at [44, 11] on img at bounding box center [30, 9] width 60 height 18
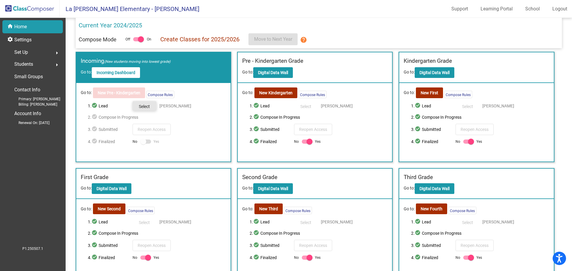
click at [145, 110] on button "Select" at bounding box center [145, 106] width 24 height 10
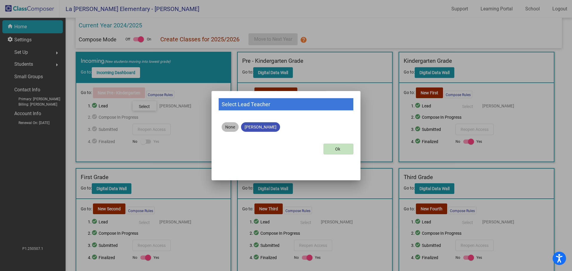
click at [229, 130] on mat-chip "None" at bounding box center [230, 127] width 17 height 10
click at [342, 150] on button "Ok" at bounding box center [338, 149] width 30 height 11
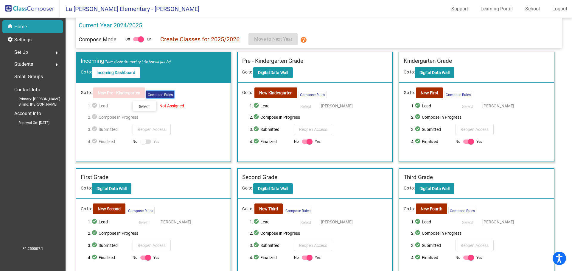
click at [154, 94] on button "Compose Rules" at bounding box center [160, 94] width 28 height 7
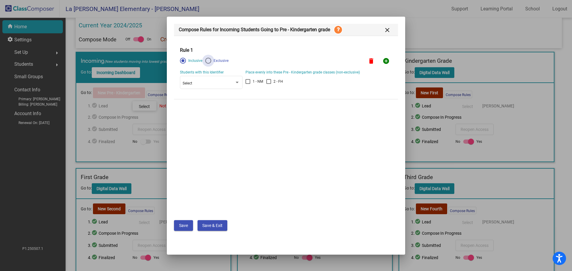
click at [209, 60] on div at bounding box center [208, 61] width 6 height 6
click at [208, 64] on input "Exclusive" at bounding box center [208, 64] width 0 height 0
click at [183, 228] on span "Save" at bounding box center [183, 225] width 9 height 5
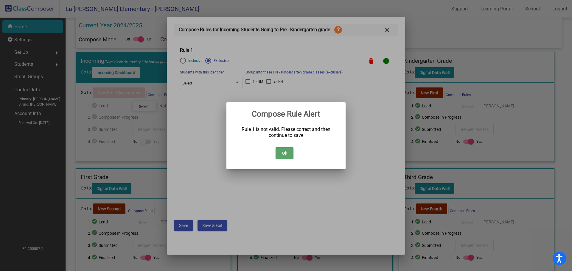
click at [291, 154] on button "Ok" at bounding box center [285, 153] width 18 height 12
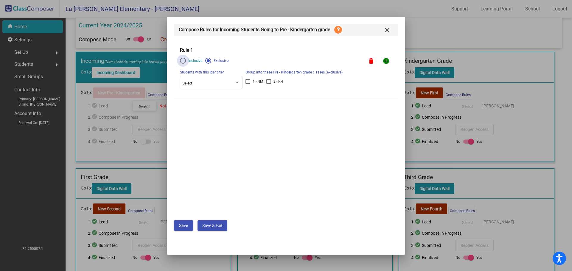
click at [181, 58] on div at bounding box center [183, 61] width 6 height 6
click at [183, 64] on input "Inclusive" at bounding box center [183, 64] width 0 height 0
click at [186, 229] on button "Save" at bounding box center [183, 225] width 19 height 11
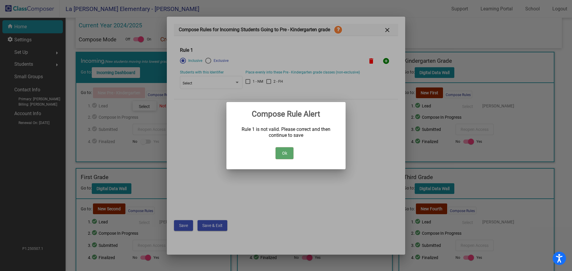
click at [277, 153] on button "Ok" at bounding box center [285, 153] width 18 height 12
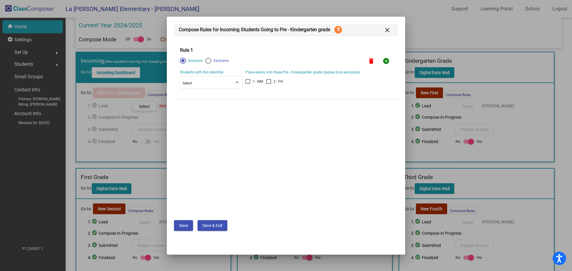
click at [211, 225] on span "Save & Exit" at bounding box center [212, 225] width 20 height 5
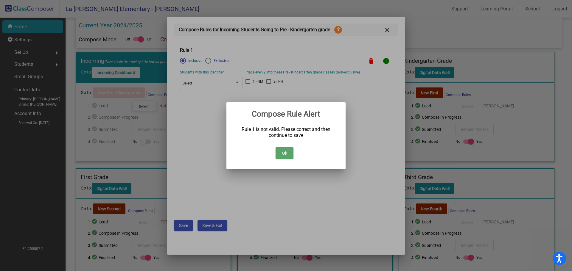
click at [281, 153] on button "Ok" at bounding box center [285, 153] width 18 height 12
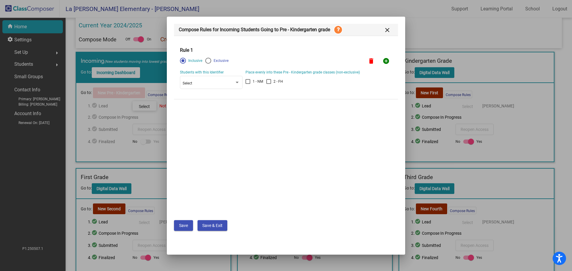
click at [177, 229] on button "Save" at bounding box center [183, 225] width 19 height 11
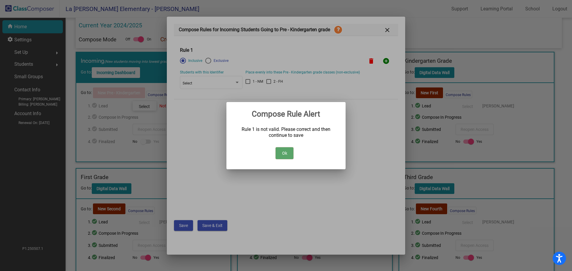
click at [284, 154] on button "Ok" at bounding box center [285, 153] width 18 height 12
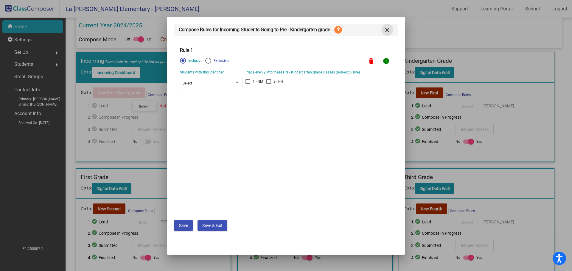
click at [387, 30] on mat-icon "close" at bounding box center [387, 30] width 7 height 7
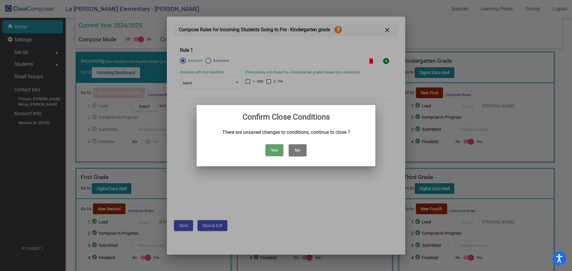
click at [298, 153] on button "No" at bounding box center [298, 150] width 18 height 12
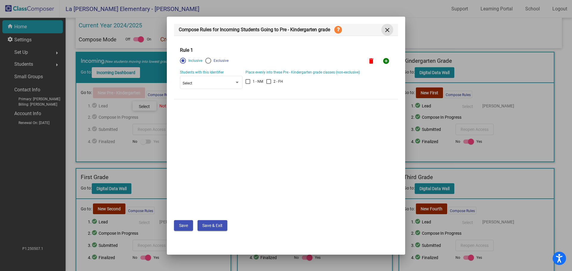
click at [391, 29] on button "close" at bounding box center [387, 30] width 12 height 12
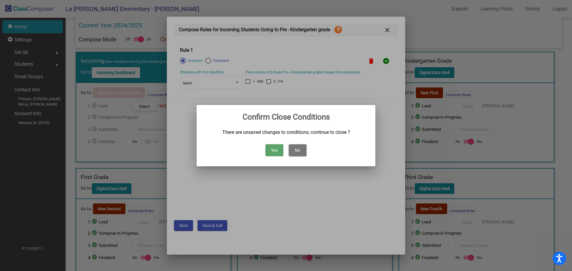
click at [275, 150] on button "Yes" at bounding box center [274, 150] width 18 height 12
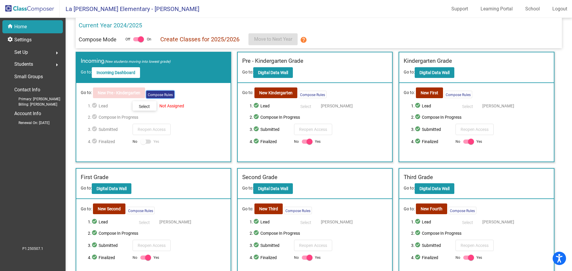
click at [165, 98] on button "Compose Rules" at bounding box center [160, 94] width 28 height 7
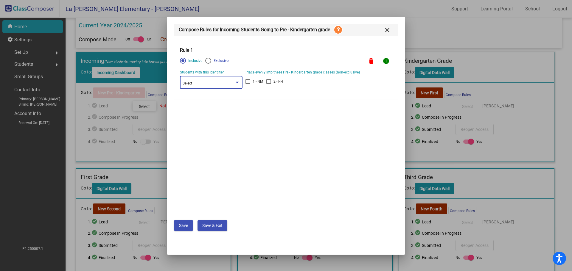
click at [185, 82] on span "Select" at bounding box center [188, 83] width 10 height 4
click at [390, 29] on div at bounding box center [286, 135] width 572 height 271
click at [387, 31] on mat-icon "close" at bounding box center [387, 30] width 7 height 7
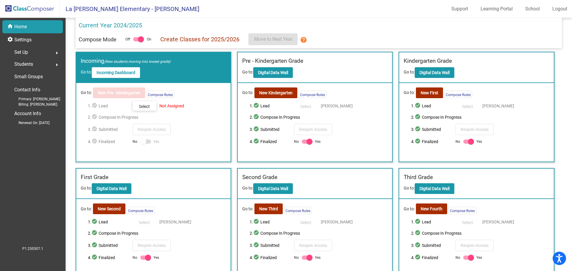
click at [142, 108] on span "Select" at bounding box center [144, 106] width 11 height 5
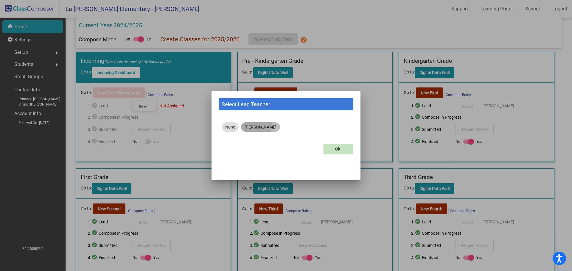
click at [249, 124] on mat-chip "[PERSON_NAME]" at bounding box center [260, 127] width 39 height 10
click at [337, 153] on button "Ok" at bounding box center [338, 149] width 30 height 11
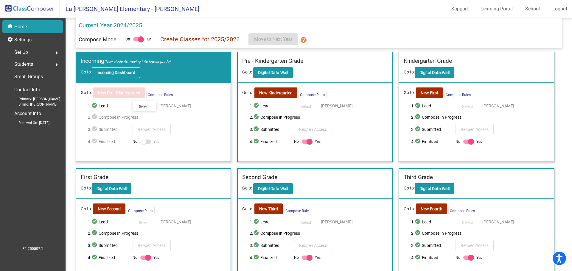
click at [131, 77] on button "Incoming Dashboard" at bounding box center [116, 72] width 48 height 11
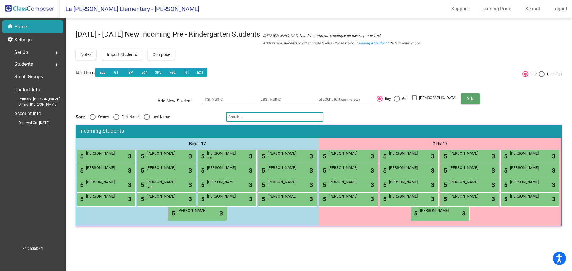
click at [47, 8] on img at bounding box center [30, 9] width 60 height 18
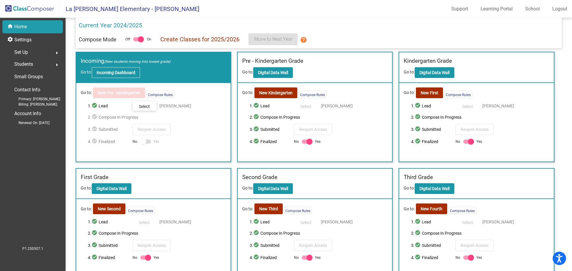
click at [119, 76] on button "Incoming Dashboard" at bounding box center [116, 72] width 48 height 11
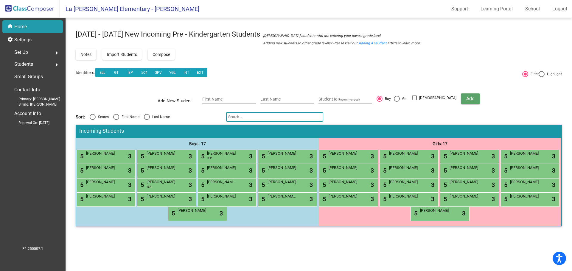
click at [31, 7] on img at bounding box center [30, 9] width 60 height 18
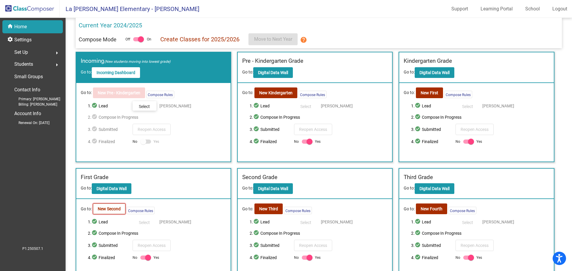
click at [116, 212] on button "New Second" at bounding box center [109, 209] width 32 height 11
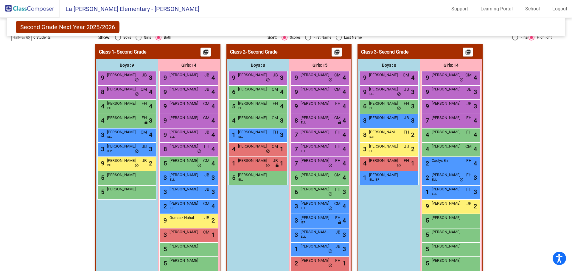
scroll to position [143, 0]
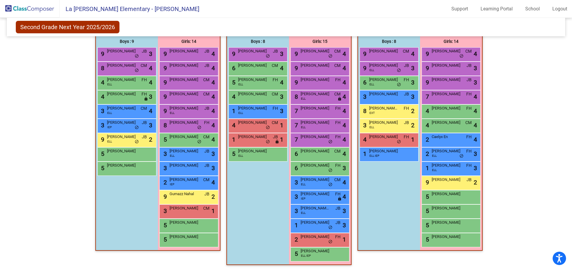
click at [47, 10] on img at bounding box center [30, 9] width 60 height 18
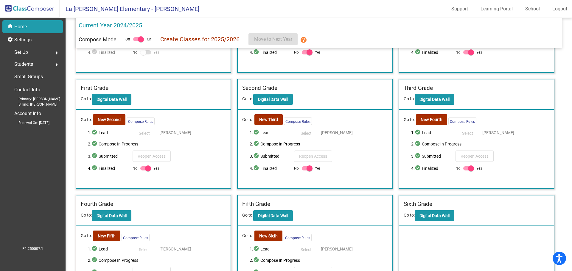
scroll to position [124, 0]
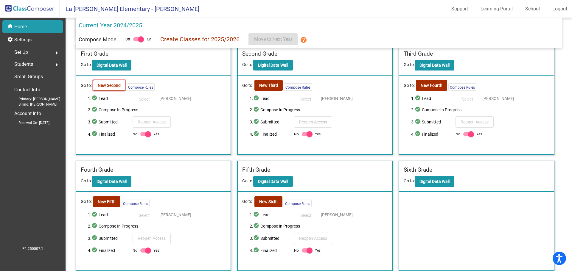
click at [109, 88] on button "New Second" at bounding box center [109, 85] width 32 height 11
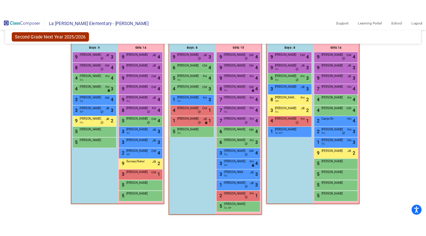
scroll to position [155, 0]
